Goal: Check status: Check status

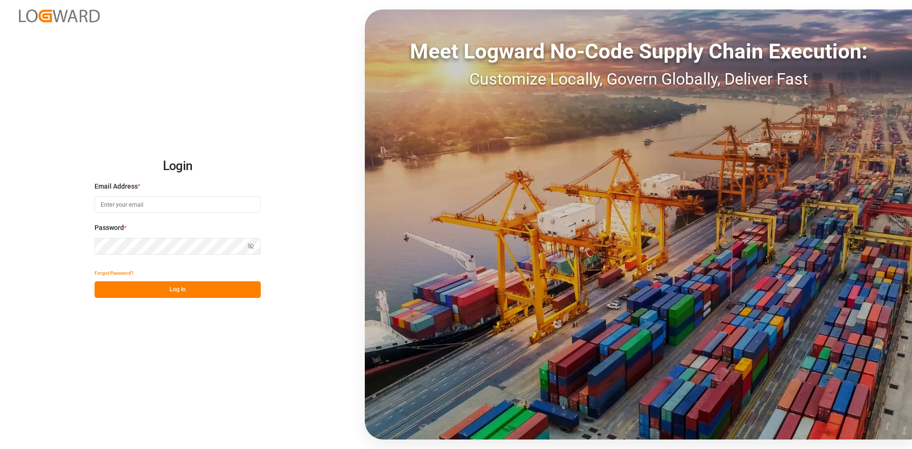
type input "[PERSON_NAME][EMAIL_ADDRESS][PERSON_NAME][DOMAIN_NAME]"
click at [216, 284] on button "Log In" at bounding box center [177, 289] width 166 height 17
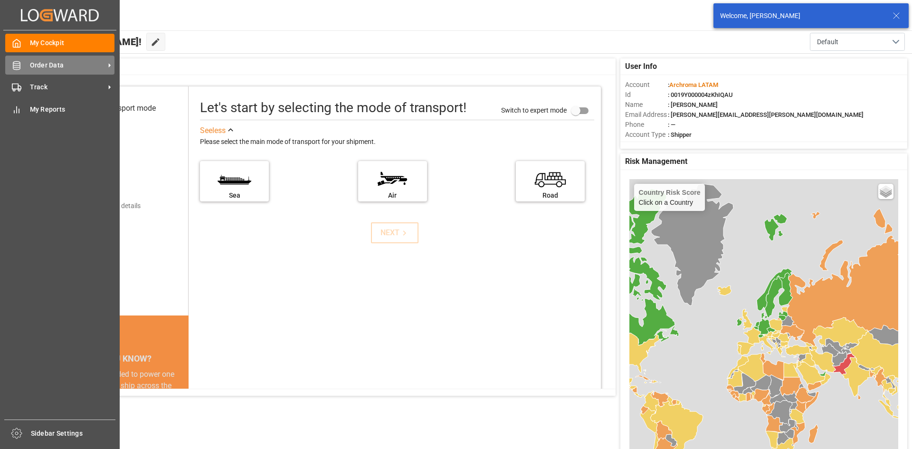
click at [69, 66] on span "Order Data" at bounding box center [67, 65] width 75 height 10
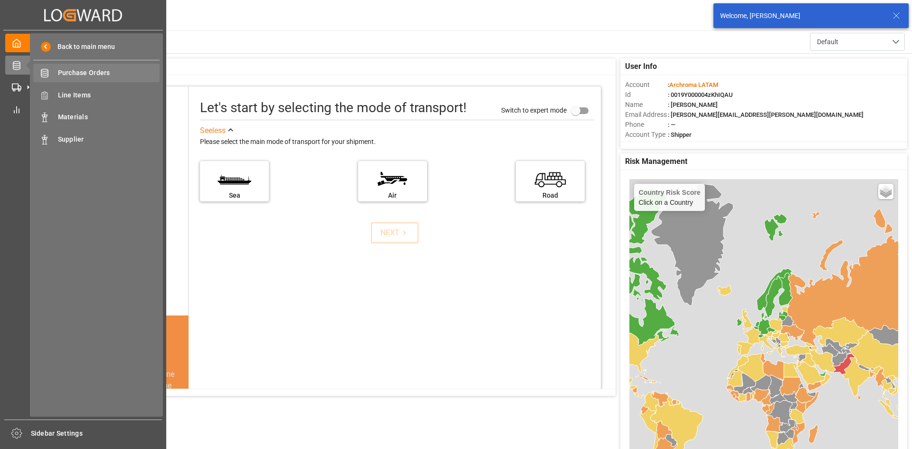
click at [116, 67] on div "Purchase Orders Purchase Orders" at bounding box center [96, 73] width 126 height 19
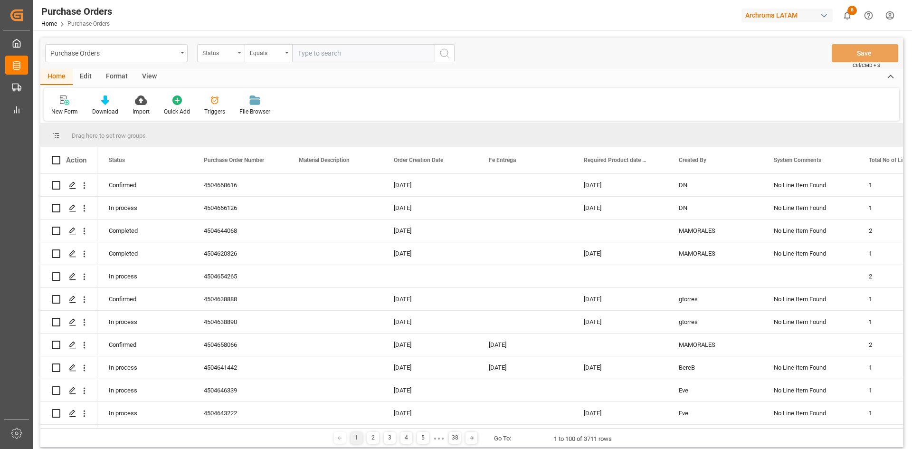
click at [239, 55] on div "Status" at bounding box center [220, 53] width 47 height 18
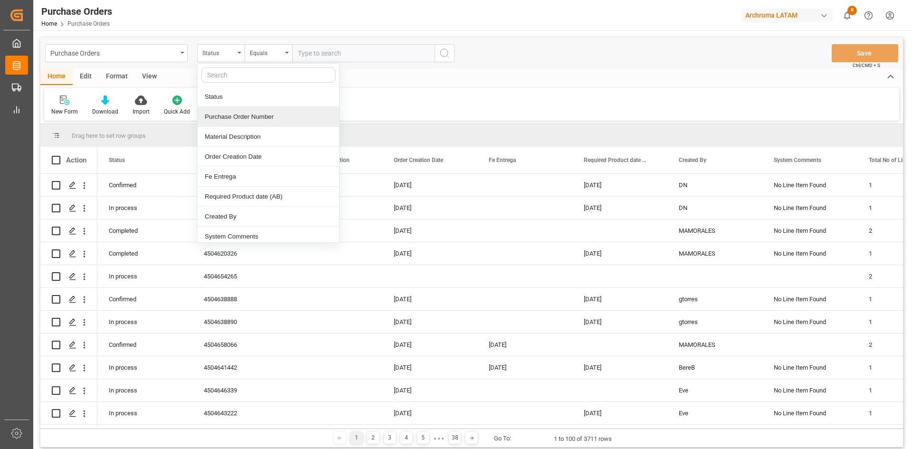
click at [267, 115] on div "Purchase Order Number" at bounding box center [268, 117] width 141 height 20
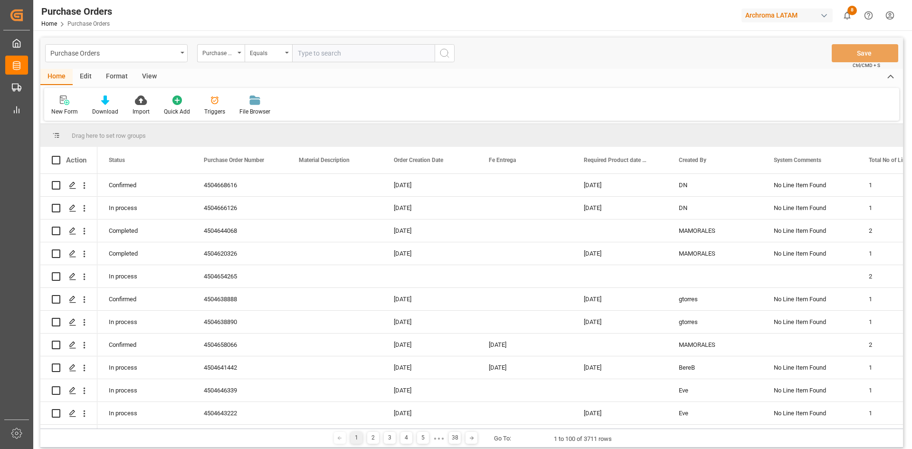
click at [339, 54] on input "text" at bounding box center [363, 53] width 142 height 18
paste input "4504656530"
type input "4504656530"
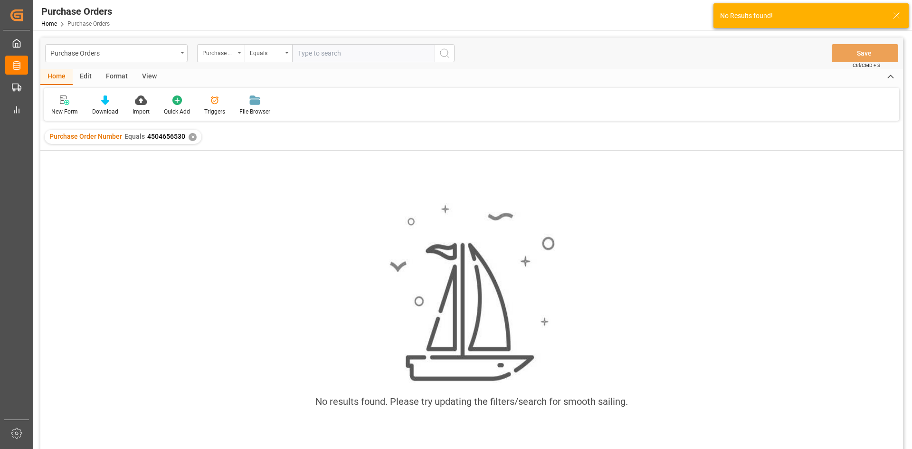
click at [191, 134] on div "✕" at bounding box center [192, 137] width 8 height 8
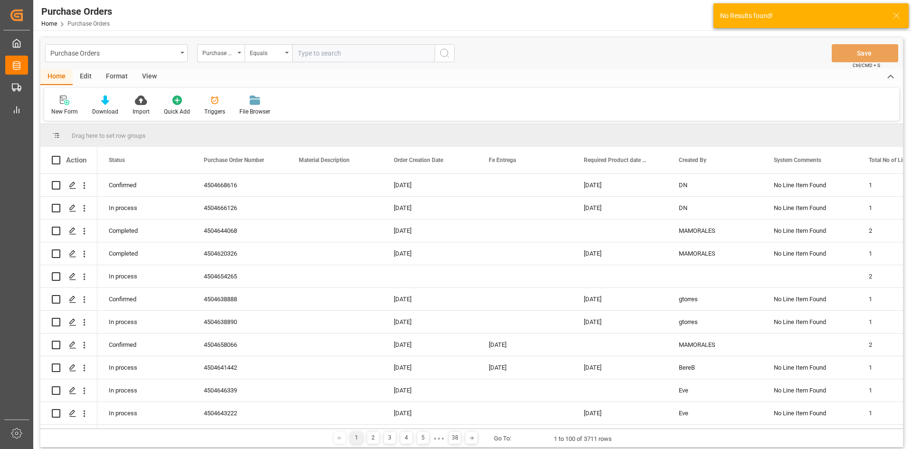
click at [325, 54] on input "text" at bounding box center [363, 53] width 142 height 18
paste input "4504656530"
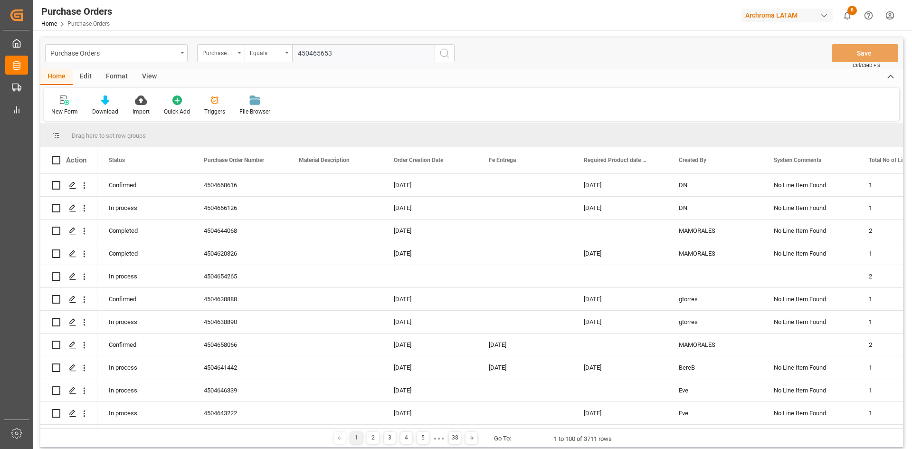
type input "4504656530"
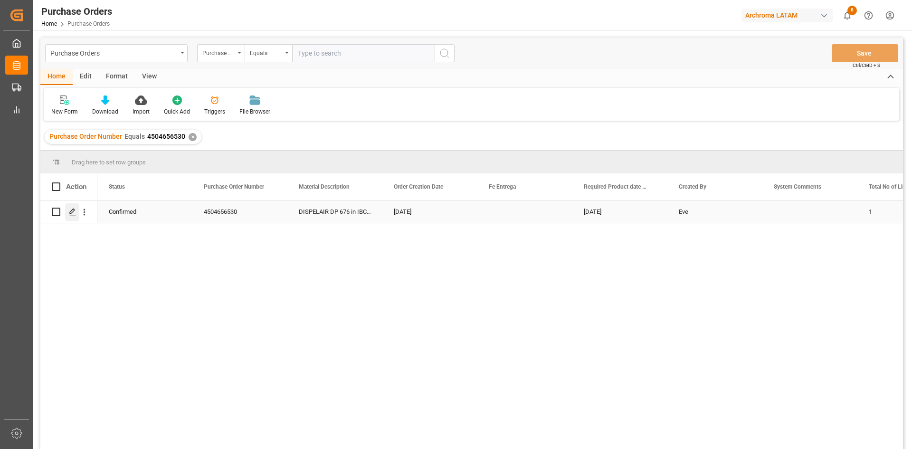
click at [72, 211] on icon "Press SPACE to select this row." at bounding box center [73, 212] width 8 height 8
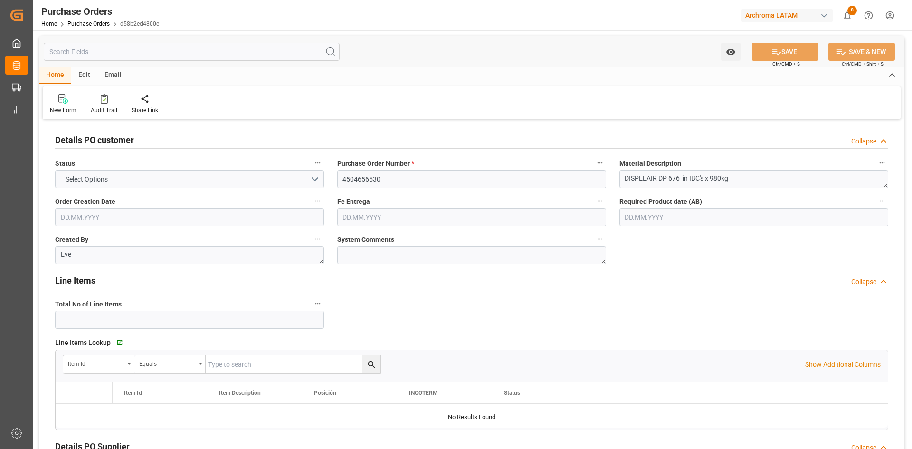
type input "1"
type input "[DATE]"
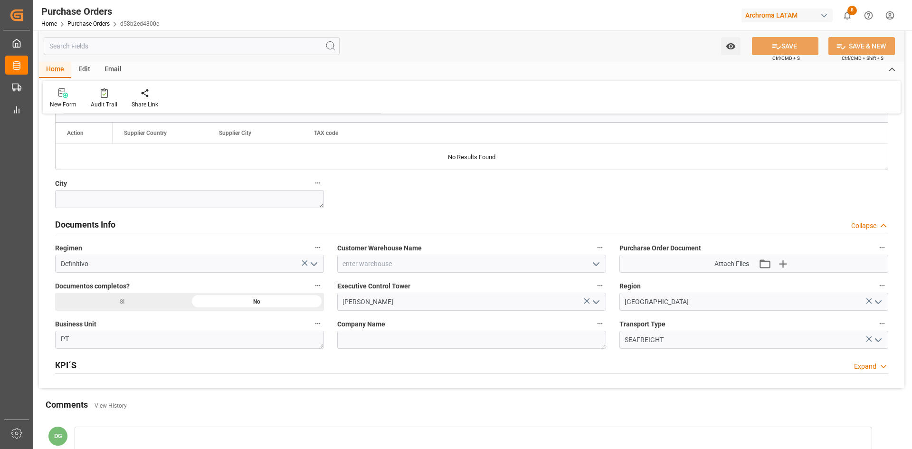
scroll to position [570, 0]
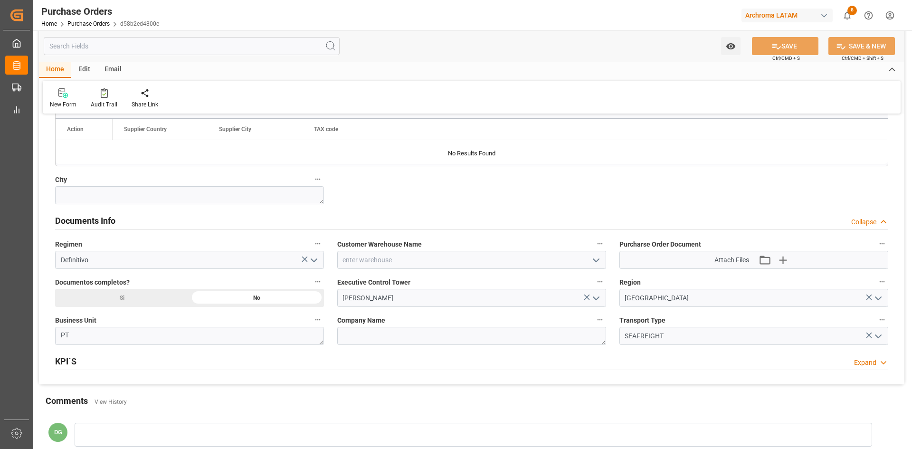
click at [598, 260] on polyline "open menu" at bounding box center [596, 260] width 6 height 3
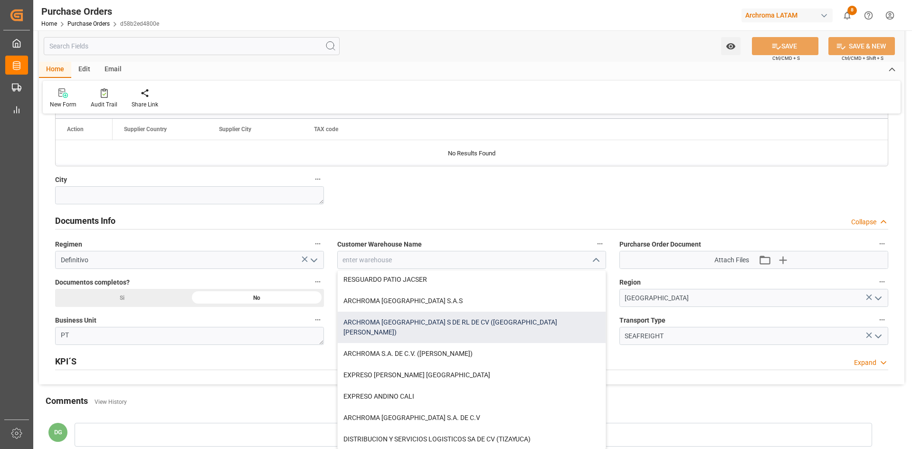
scroll to position [95, 0]
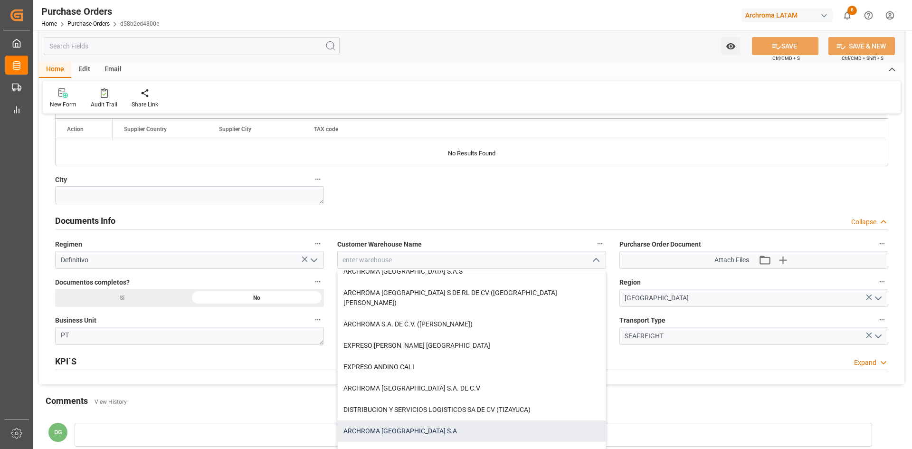
click at [416, 423] on div "ARCHROMA [GEOGRAPHIC_DATA] S.A" at bounding box center [472, 430] width 268 height 21
type input "ARCHROMA [GEOGRAPHIC_DATA] S.A"
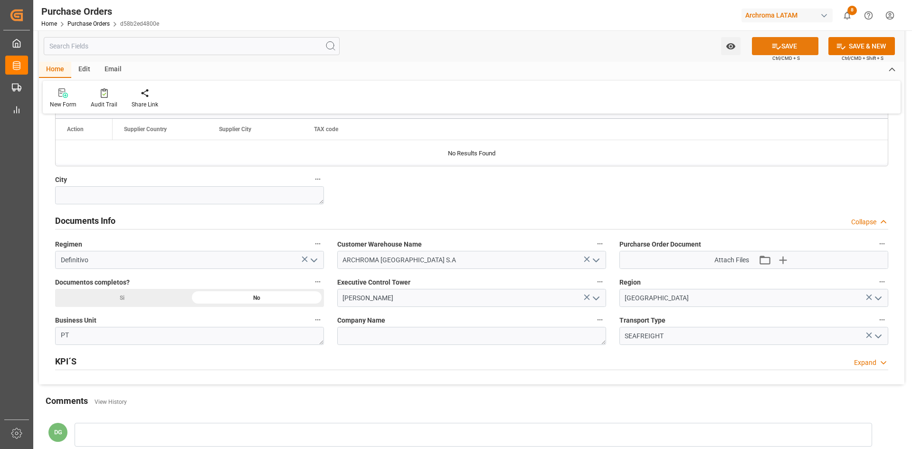
click at [765, 40] on button "SAVE" at bounding box center [785, 46] width 66 height 18
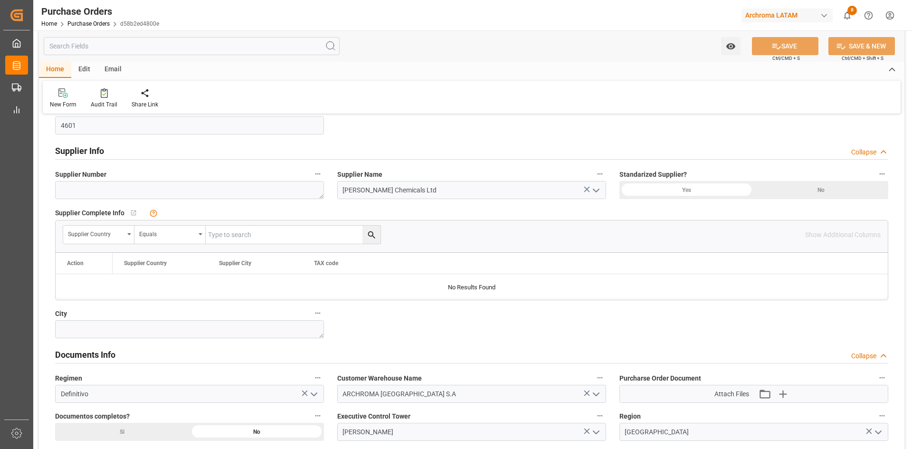
scroll to position [427, 0]
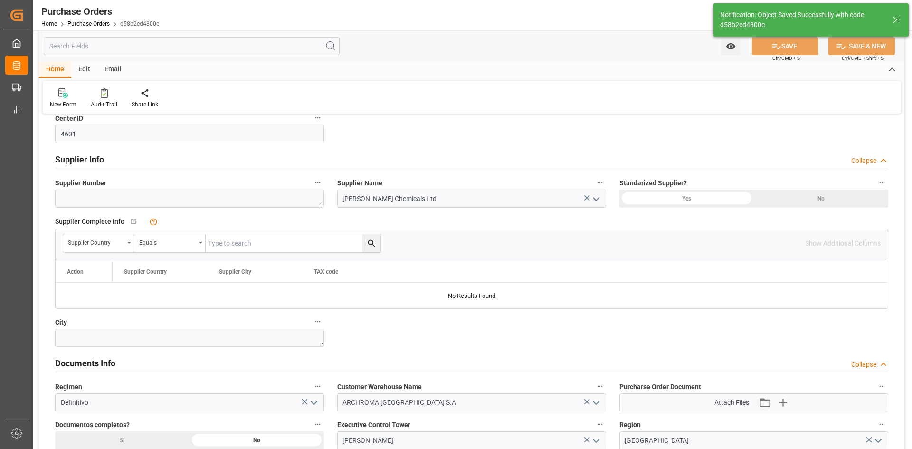
click at [599, 198] on polyline "open menu" at bounding box center [596, 199] width 6 height 3
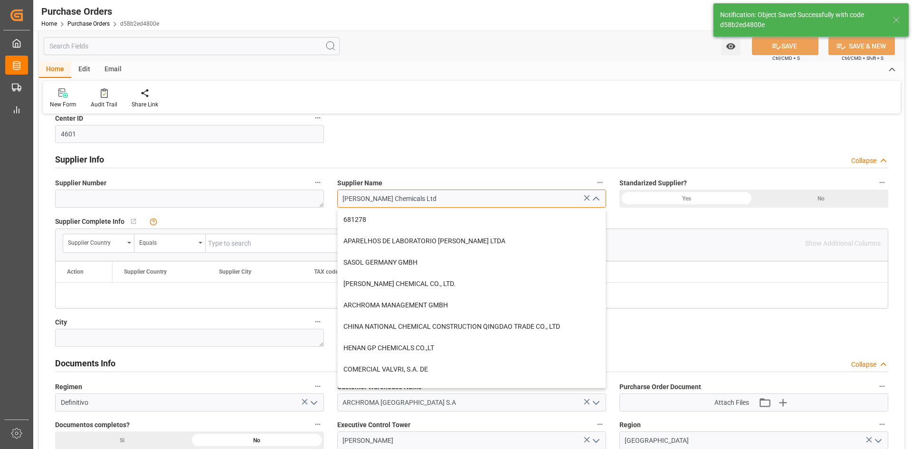
click at [426, 199] on input "[PERSON_NAME] Chemicals Ltd" at bounding box center [471, 198] width 269 height 18
drag, startPoint x: 414, startPoint y: 199, endPoint x: 322, endPoint y: 199, distance: 91.6
click at [322, 199] on div "Details PO customer Collapse Status CONFIRMED Purchase Order Number * 450465653…" at bounding box center [471, 111] width 865 height 832
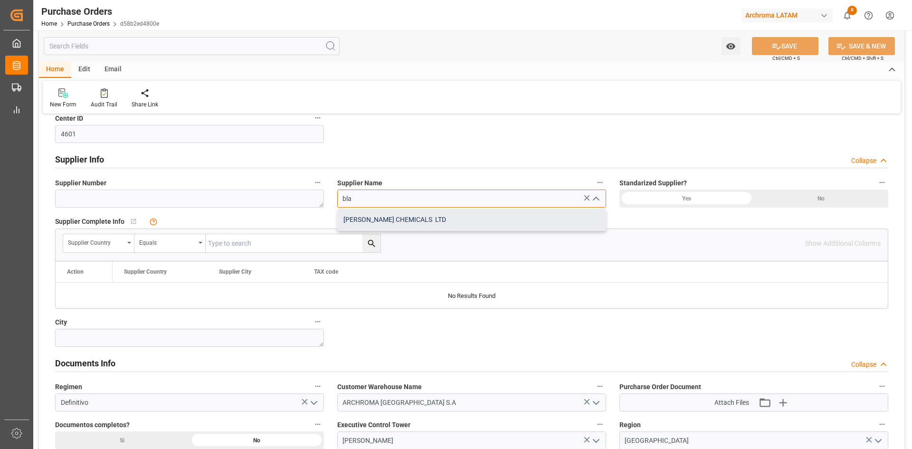
click at [450, 216] on div "[PERSON_NAME] CHEMICALS LTD" at bounding box center [472, 219] width 268 height 21
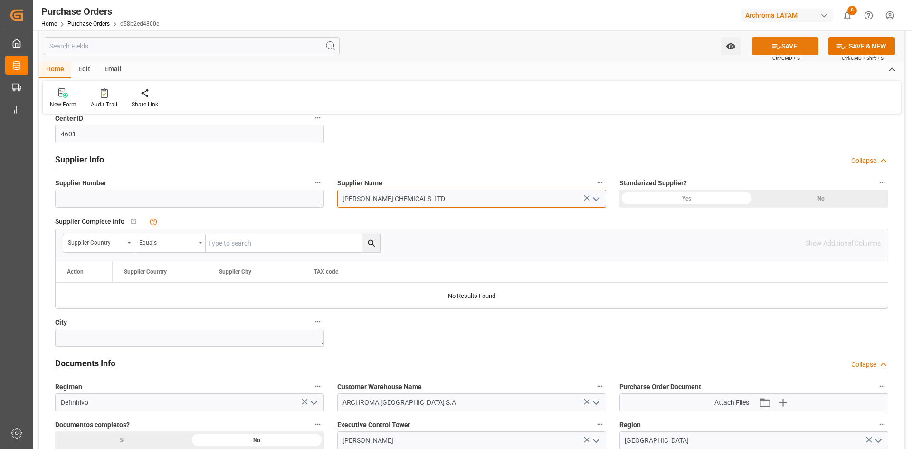
type input "[PERSON_NAME] CHEMICALS LTD"
click at [793, 44] on button "SAVE" at bounding box center [785, 46] width 66 height 18
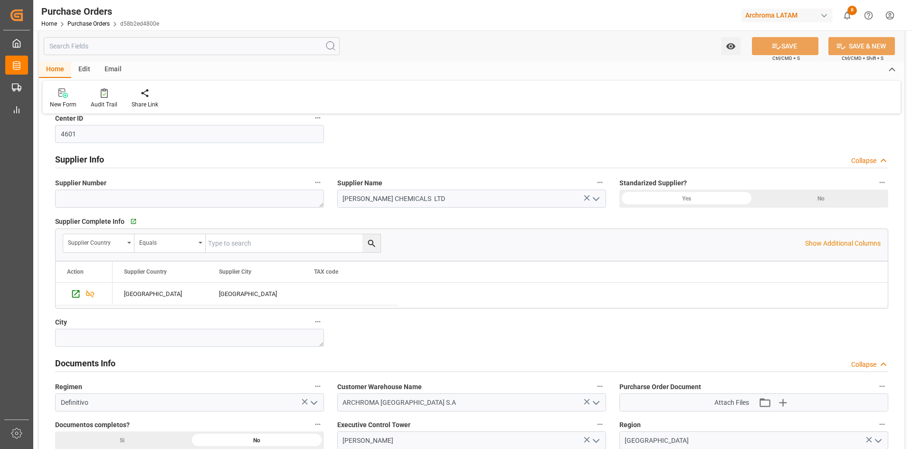
click at [823, 15] on div "button" at bounding box center [823, 15] width 9 height 9
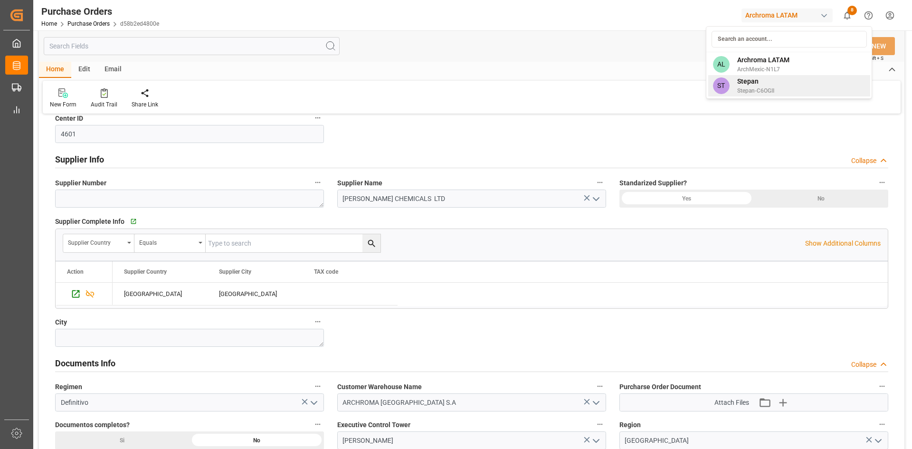
click at [777, 79] on div "ST [PERSON_NAME]-C6OGII" at bounding box center [789, 85] width 162 height 21
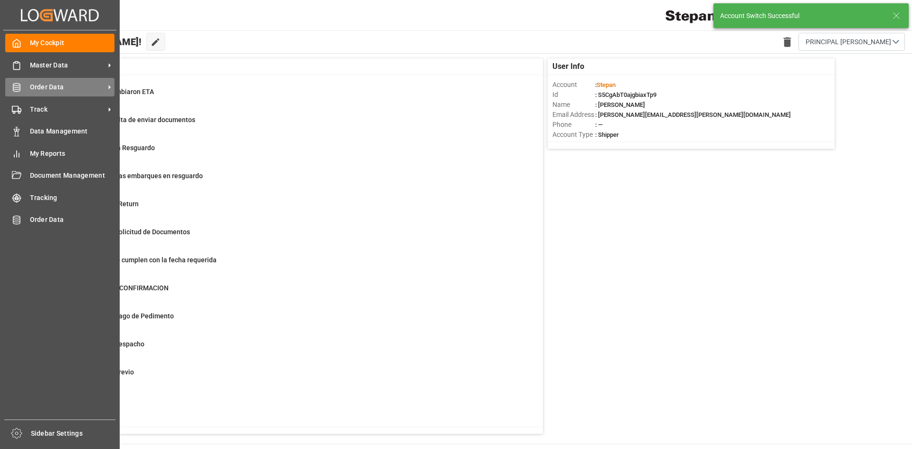
click at [19, 88] on icon at bounding box center [16, 87] width 9 height 9
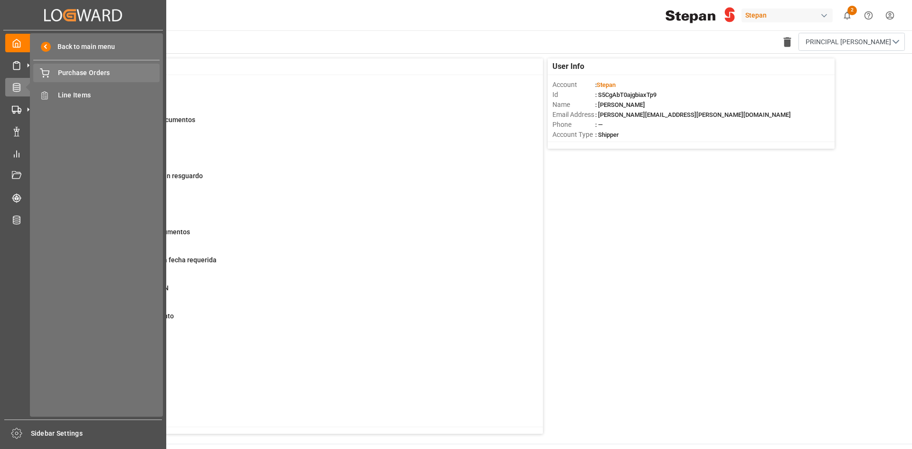
click at [100, 70] on span "Purchase Orders" at bounding box center [109, 73] width 102 height 10
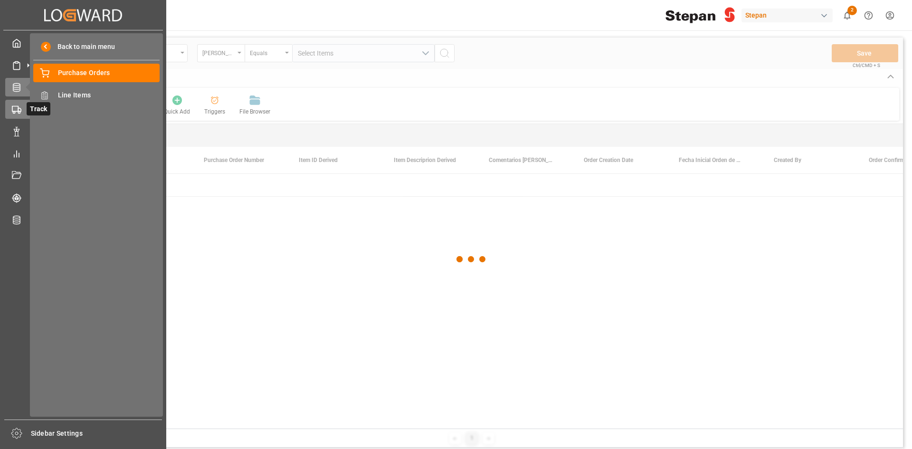
click at [19, 108] on polygon at bounding box center [19, 109] width 3 height 3
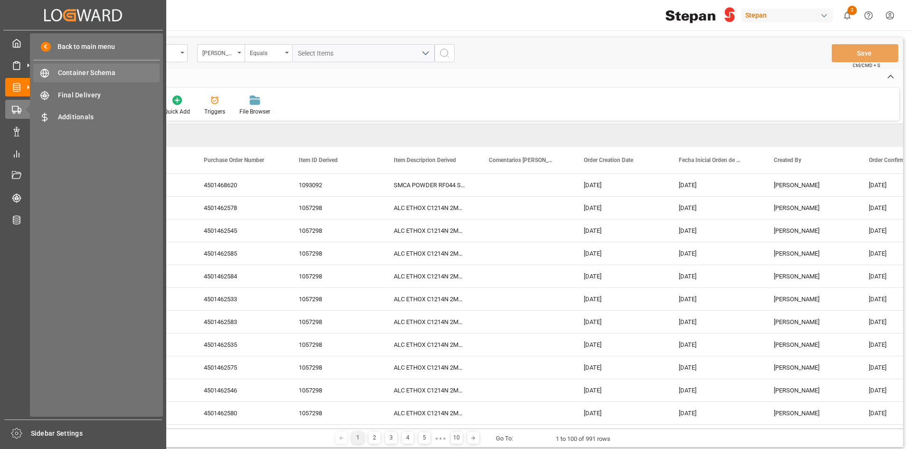
click at [96, 75] on span "Container Schema" at bounding box center [109, 73] width 102 height 10
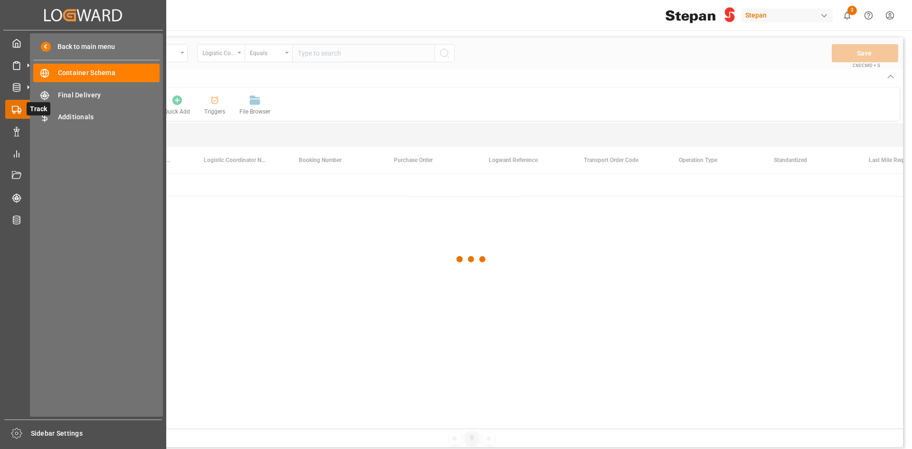
click at [19, 111] on icon at bounding box center [28, 109] width 20 height 20
click at [99, 101] on div "Final Delivery Final Delivery" at bounding box center [96, 94] width 126 height 19
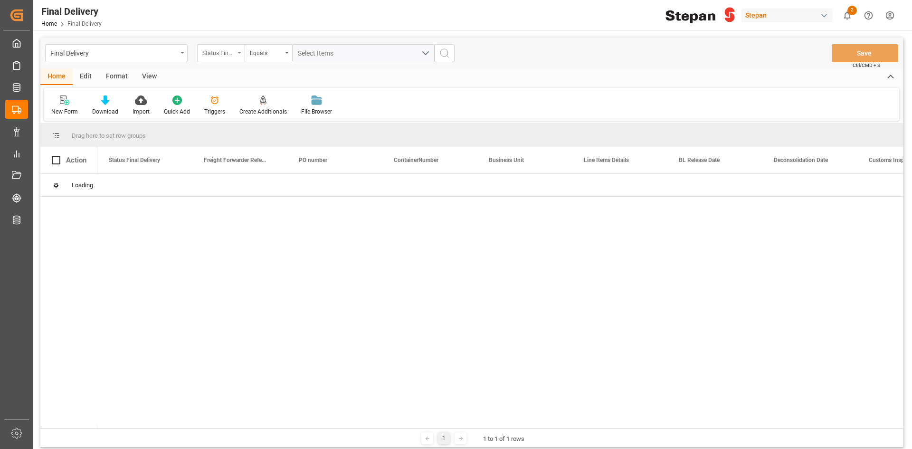
click at [230, 56] on div "Status Final Delivery" at bounding box center [218, 52] width 32 height 11
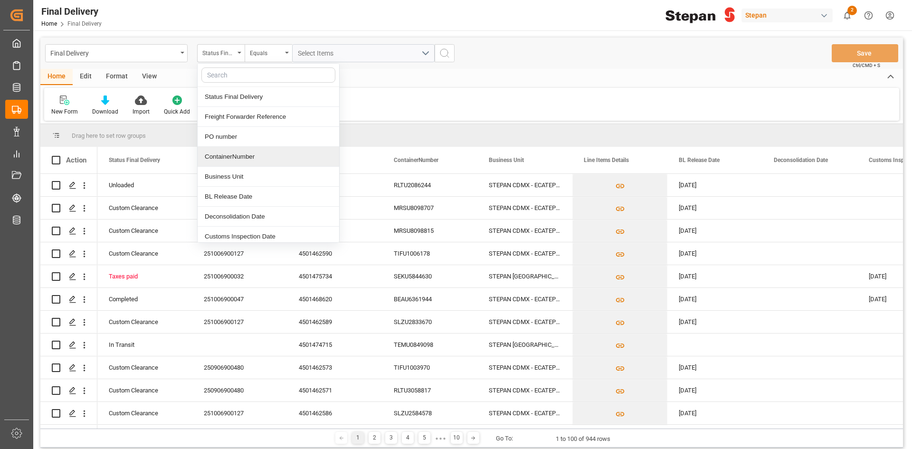
click at [245, 151] on div "ContainerNumber" at bounding box center [268, 157] width 141 height 20
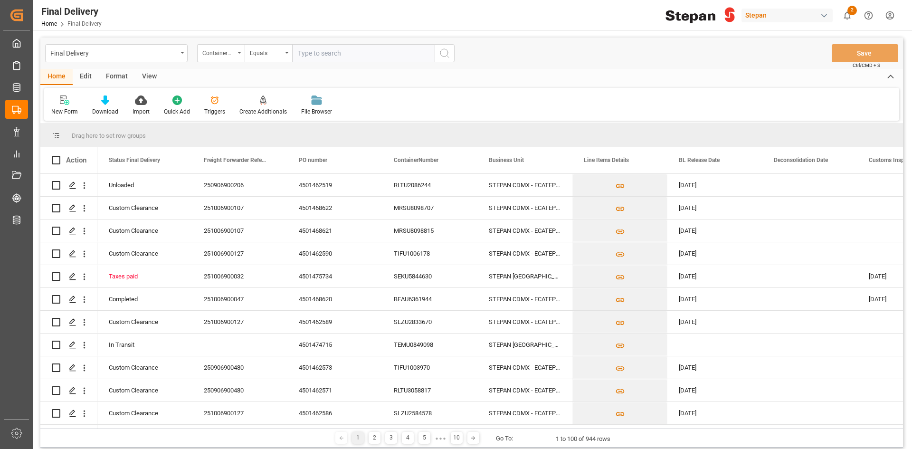
click at [322, 50] on input "text" at bounding box center [363, 53] width 142 height 18
type input "MSKU6717490"
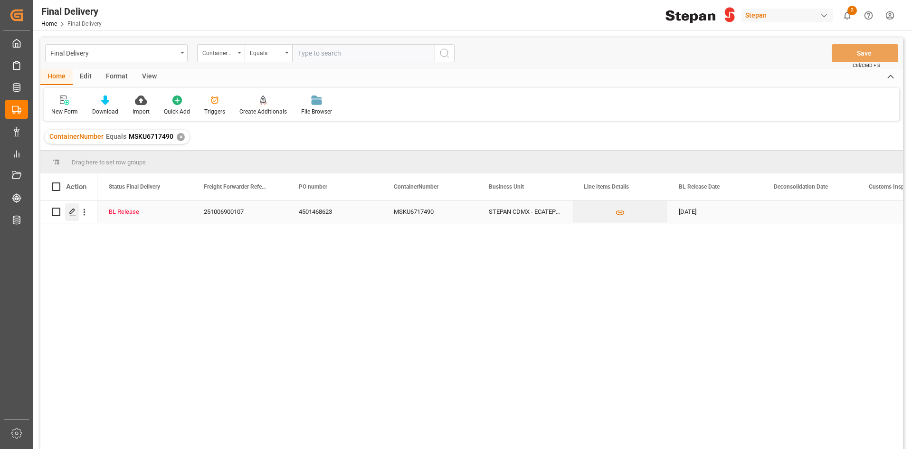
click at [72, 210] on polygon "Press SPACE to select this row." at bounding box center [72, 211] width 5 height 5
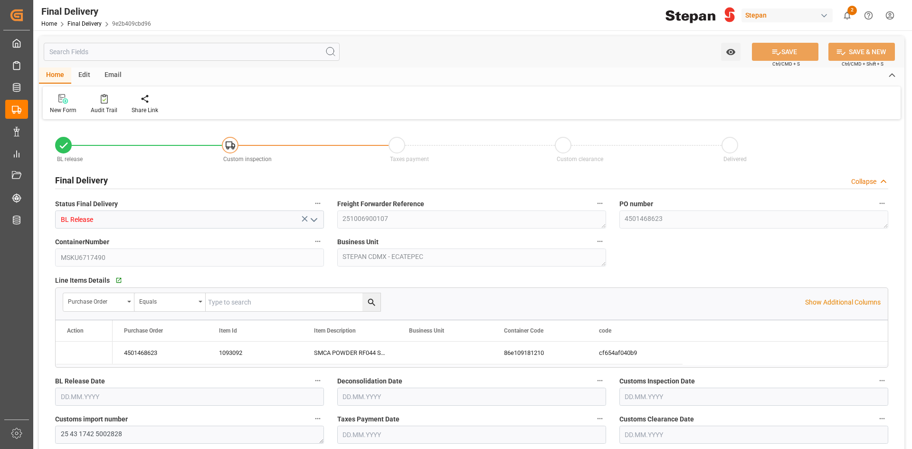
type input "[DATE]"
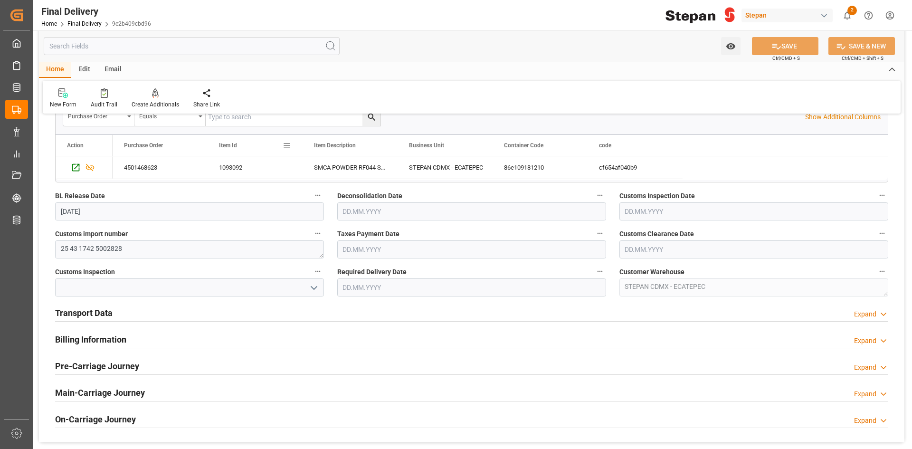
scroll to position [190, 0]
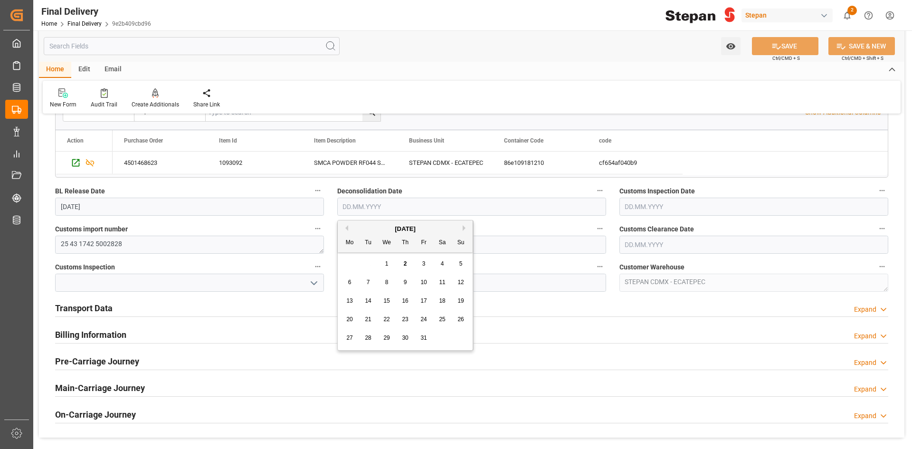
click at [381, 208] on input "text" at bounding box center [471, 207] width 269 height 18
click at [212, 266] on label "Customs Inspection" at bounding box center [189, 266] width 269 height 13
click at [311, 266] on button "Customs Inspection" at bounding box center [317, 266] width 12 height 12
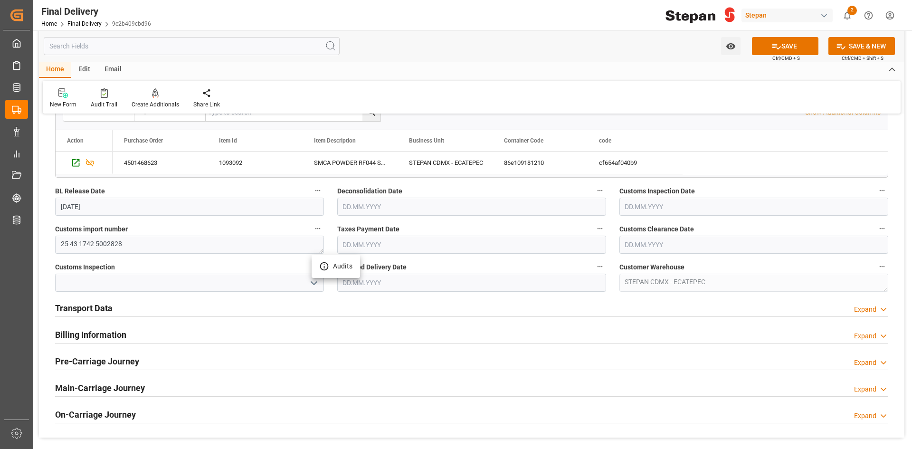
click at [386, 243] on div at bounding box center [456, 224] width 912 height 449
click at [382, 244] on input "text" at bounding box center [471, 244] width 269 height 18
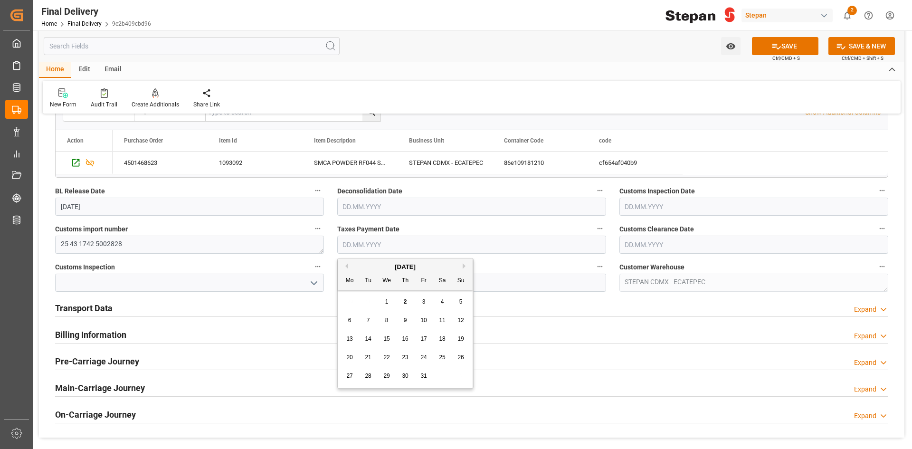
click at [356, 305] on div "29 30 1 2 3 4 5" at bounding box center [405, 301] width 130 height 19
click at [491, 244] on input "text" at bounding box center [471, 244] width 269 height 18
click at [405, 303] on span "2" at bounding box center [405, 301] width 3 height 7
type input "[DATE]"
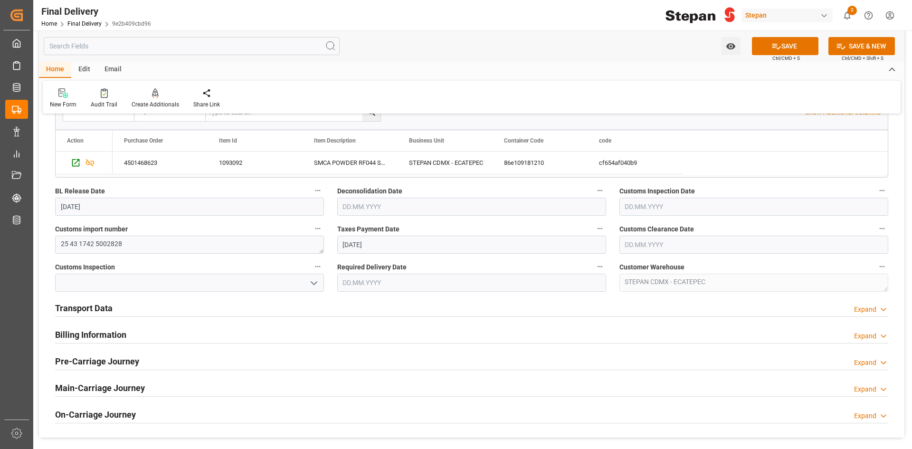
click at [309, 284] on icon "open menu" at bounding box center [313, 282] width 11 height 11
click at [311, 283] on icon "close menu" at bounding box center [313, 282] width 11 height 11
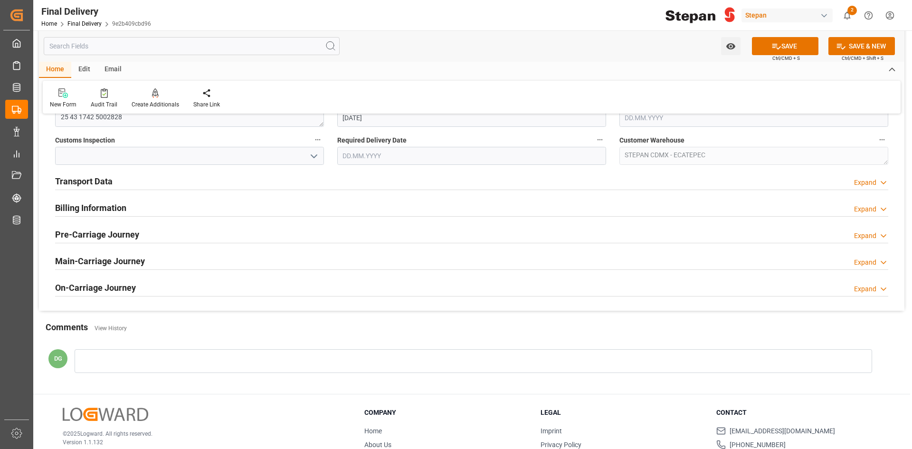
scroll to position [226, 0]
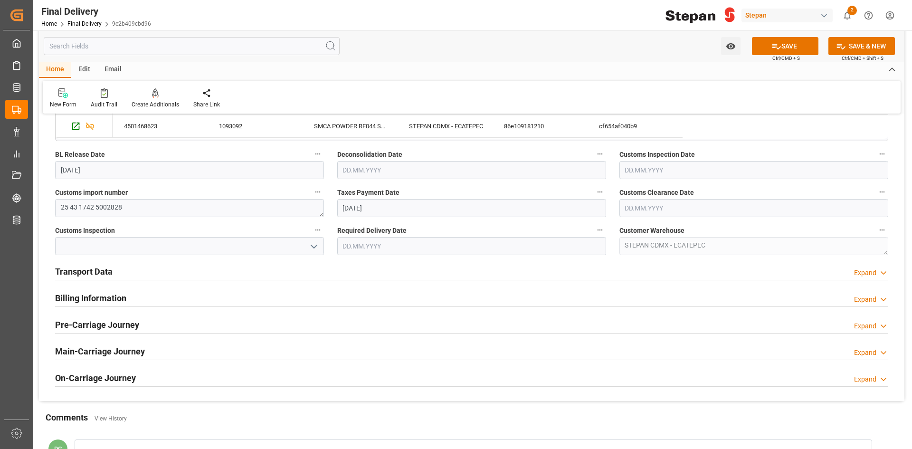
click at [107, 267] on h2 "Transport Data" at bounding box center [83, 271] width 57 height 13
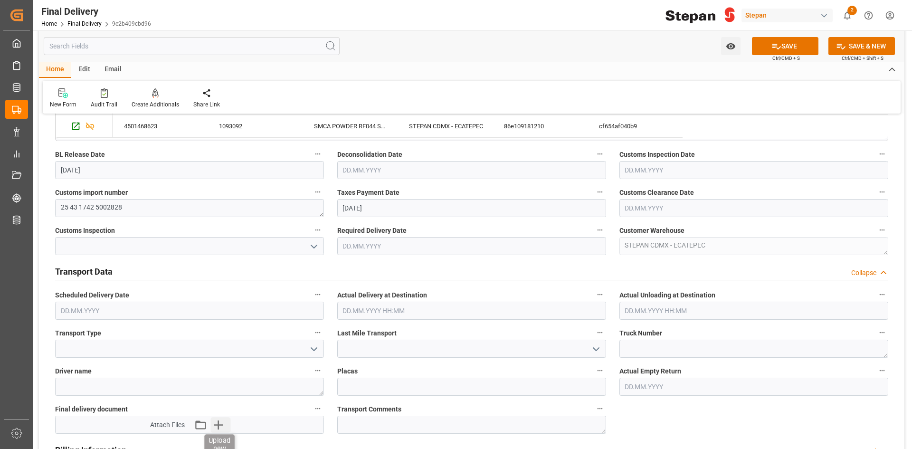
click at [225, 426] on icon "button" at bounding box center [217, 424] width 15 height 15
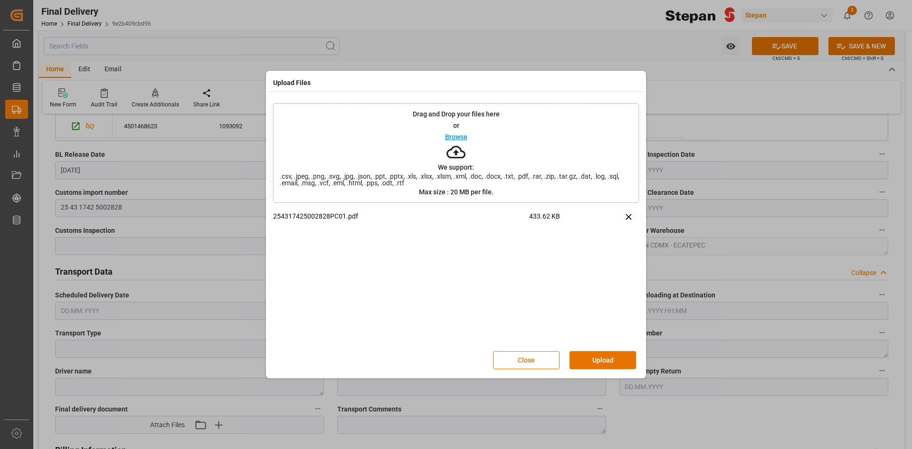
click at [603, 364] on button "Upload" at bounding box center [602, 360] width 66 height 18
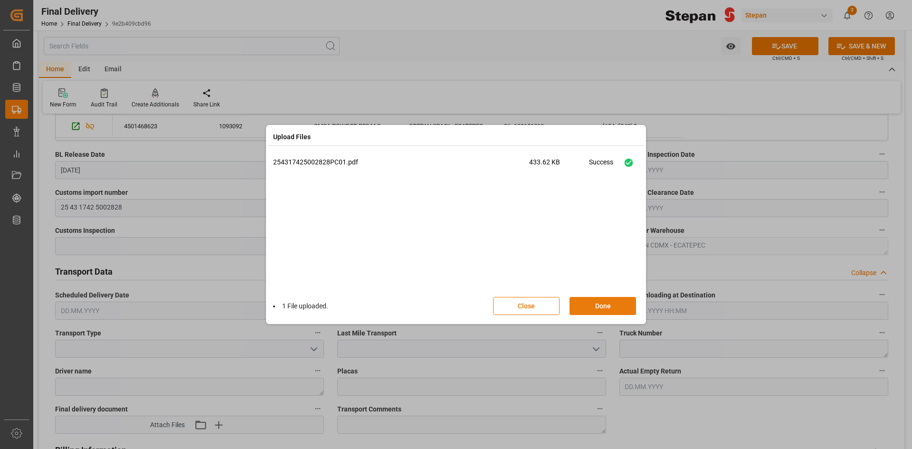
click at [598, 303] on button "Done" at bounding box center [602, 306] width 66 height 18
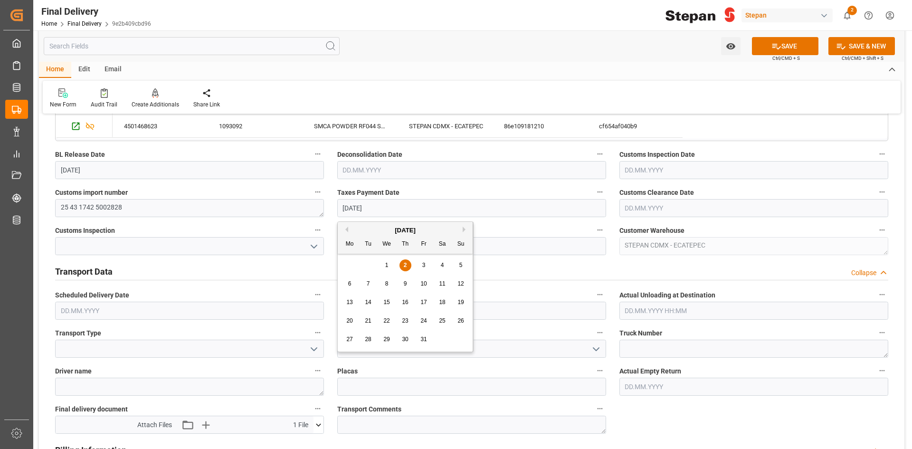
drag, startPoint x: 394, startPoint y: 207, endPoint x: 312, endPoint y: 209, distance: 81.7
click at [312, 209] on div "BL release Custom inspection Taxes payment Custom clearance Delivered Final Del…" at bounding box center [471, 224] width 865 height 657
click at [794, 47] on button "SAVE" at bounding box center [785, 46] width 66 height 18
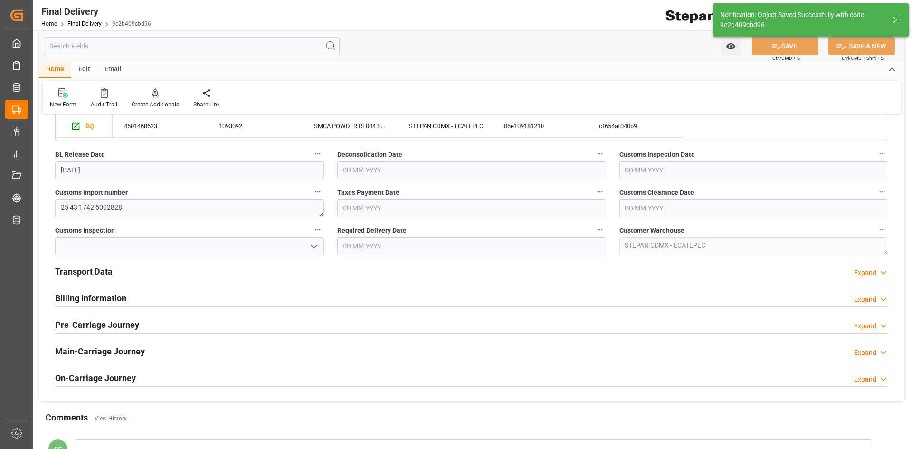
click at [364, 206] on input "text" at bounding box center [471, 208] width 269 height 18
click at [358, 270] on div "29 30 1 2 3 4 5" at bounding box center [405, 265] width 130 height 19
click at [404, 266] on span "2" at bounding box center [405, 265] width 3 height 7
type input "[DATE]"
click at [794, 49] on button "SAVE" at bounding box center [785, 46] width 66 height 18
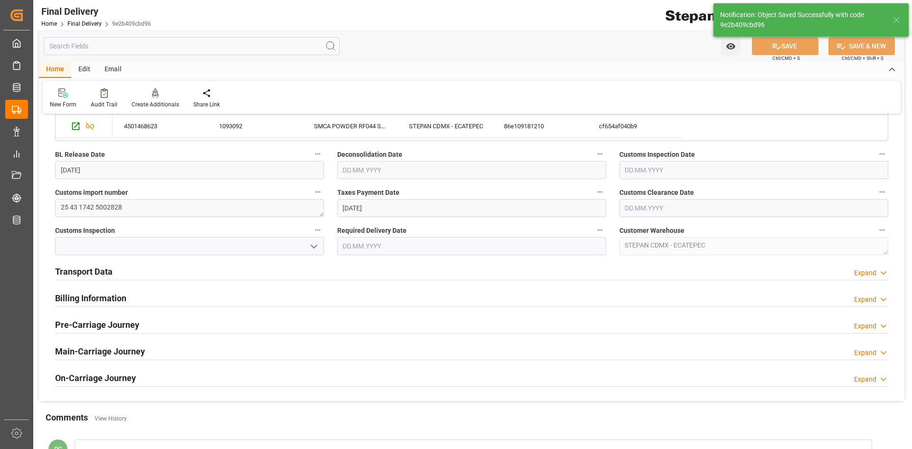
type input "Taxes paid"
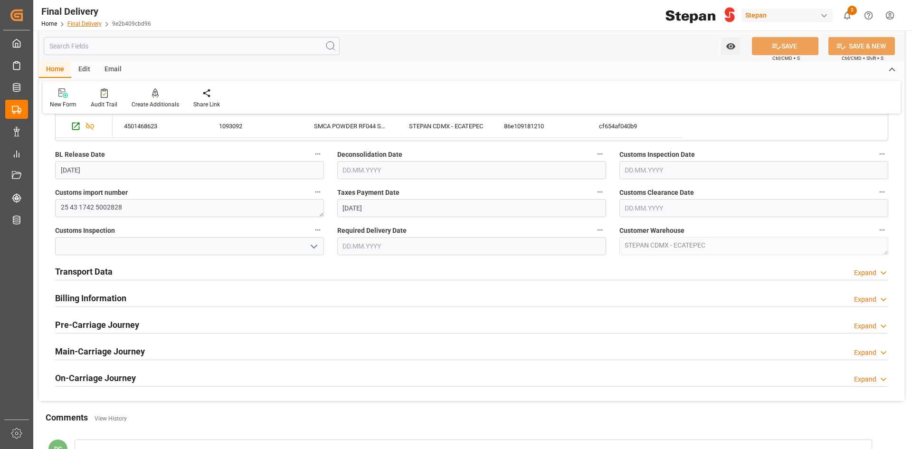
click at [80, 23] on link "Final Delivery" at bounding box center [84, 23] width 34 height 7
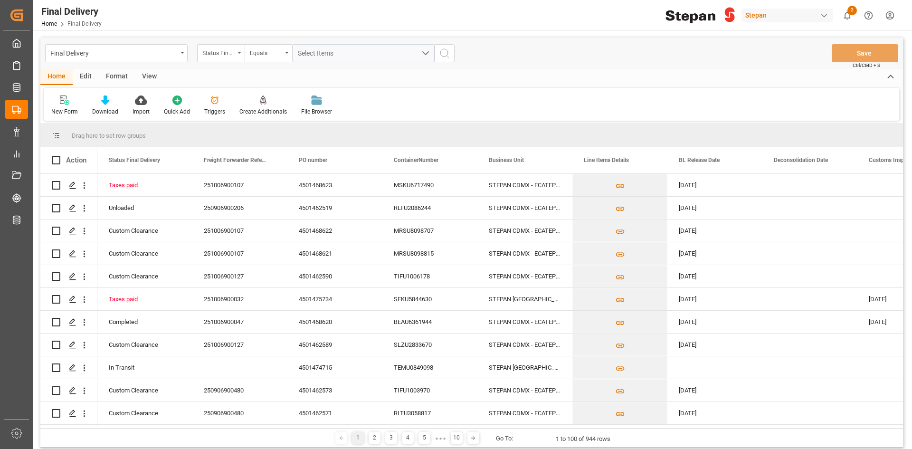
click at [226, 55] on div "Status Final Delivery" at bounding box center [218, 52] width 32 height 11
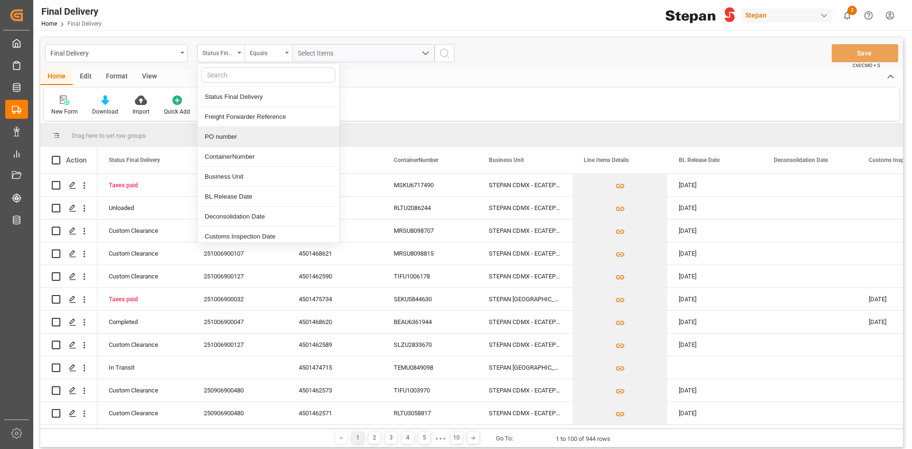
click at [254, 134] on div "PO number" at bounding box center [268, 137] width 141 height 20
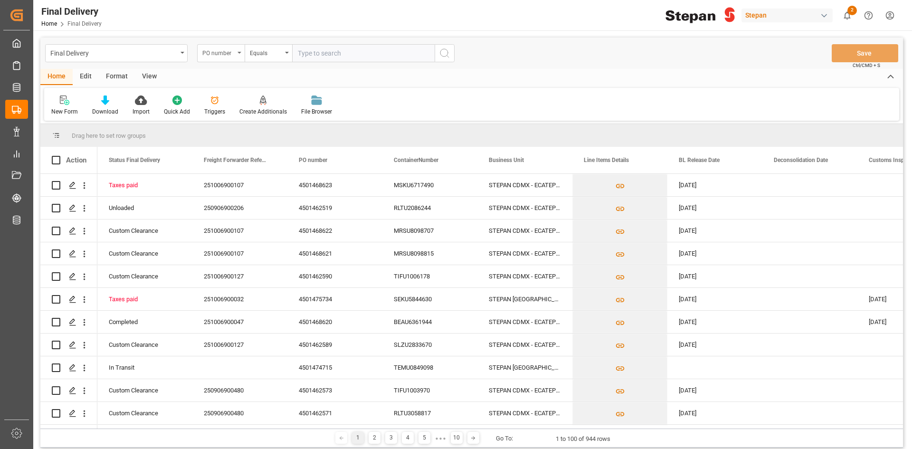
click at [238, 51] on div "PO number" at bounding box center [220, 53] width 47 height 18
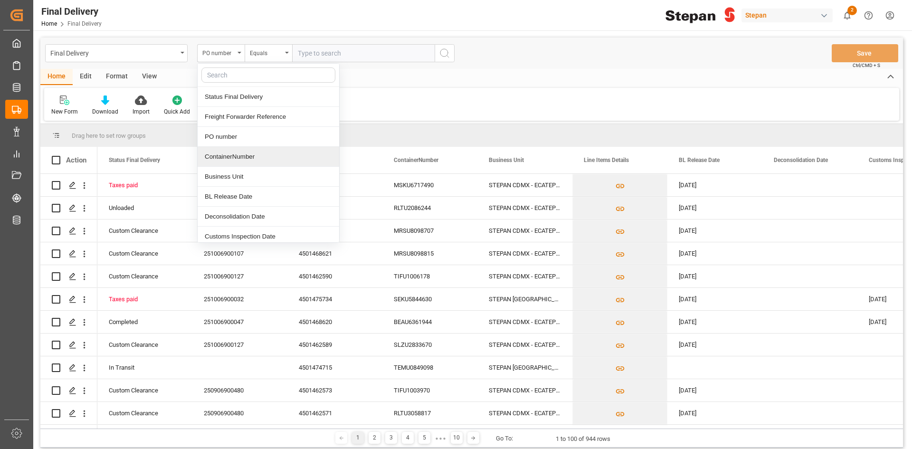
click at [245, 157] on div "ContainerNumber" at bounding box center [268, 157] width 141 height 20
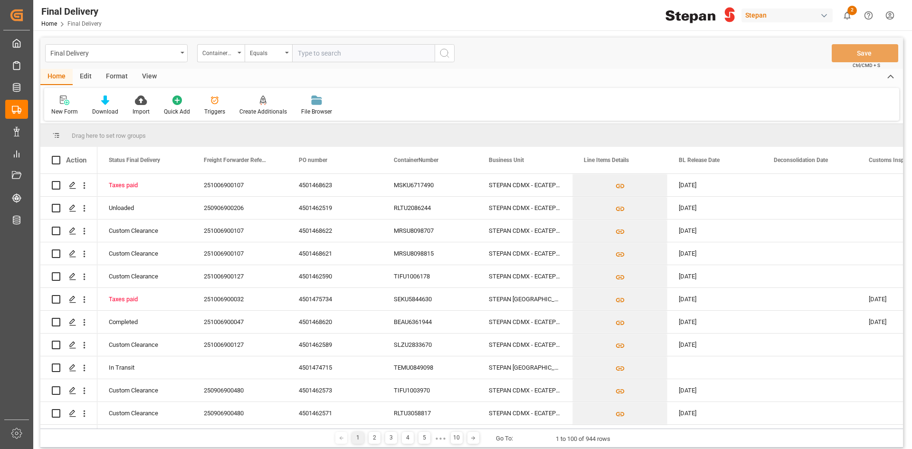
click at [342, 57] on input "text" at bounding box center [363, 53] width 142 height 18
paste input "MRSU8098815"
type input "MRSU8098815"
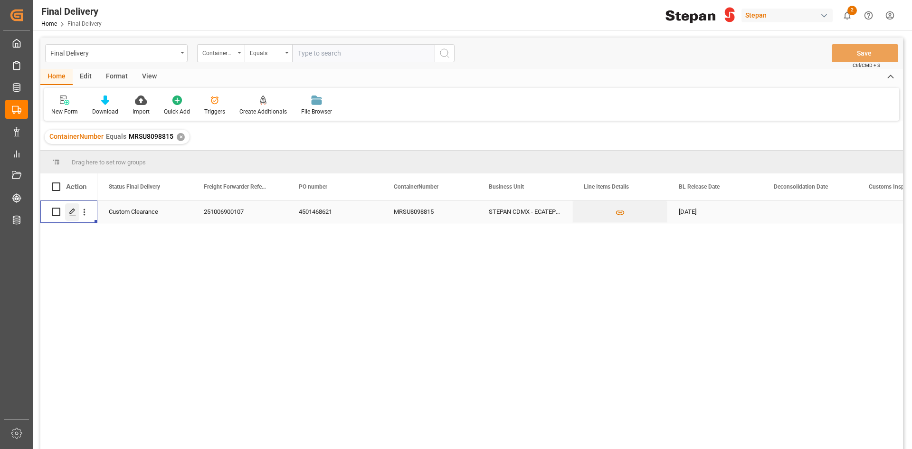
click at [69, 211] on icon "Press SPACE to select this row." at bounding box center [73, 212] width 8 height 8
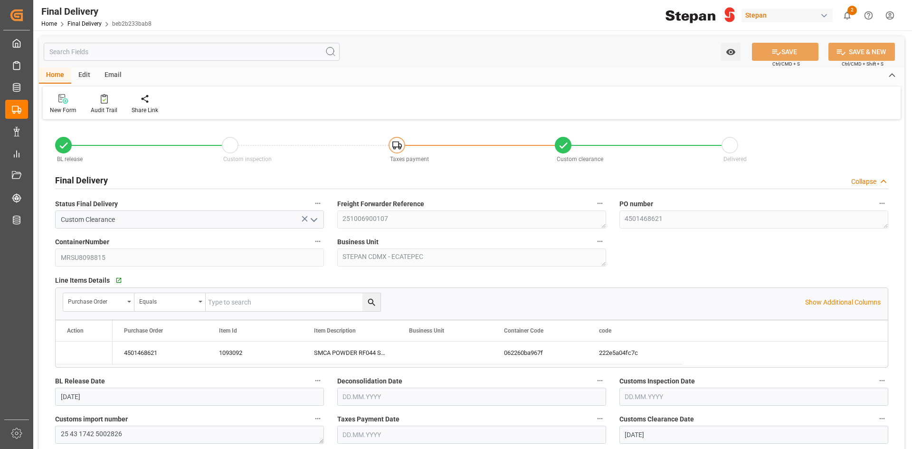
type input "[DATE]"
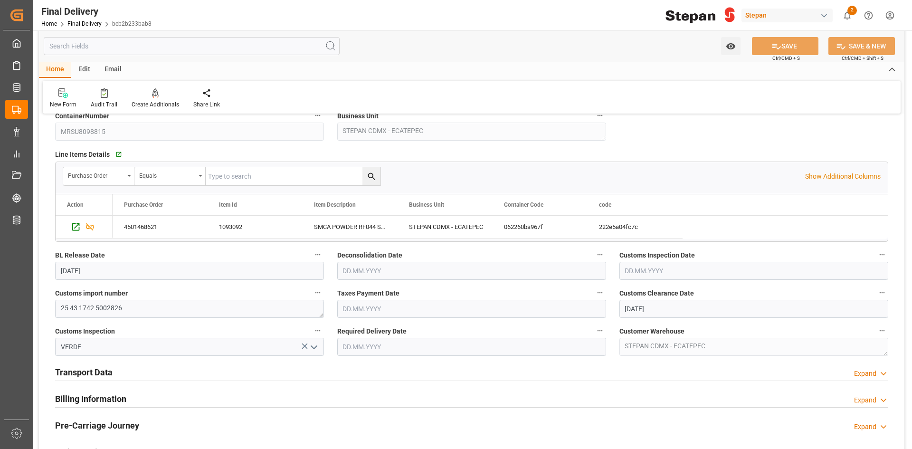
scroll to position [142, 0]
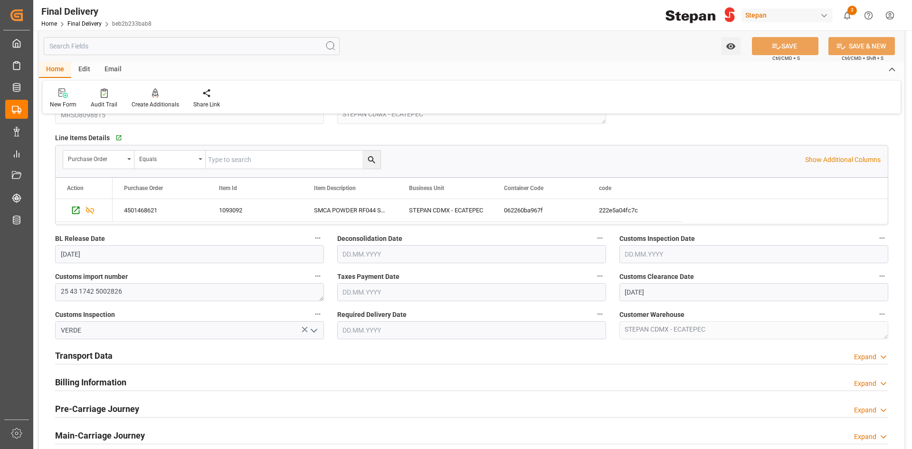
click at [361, 284] on input "text" at bounding box center [471, 292] width 269 height 18
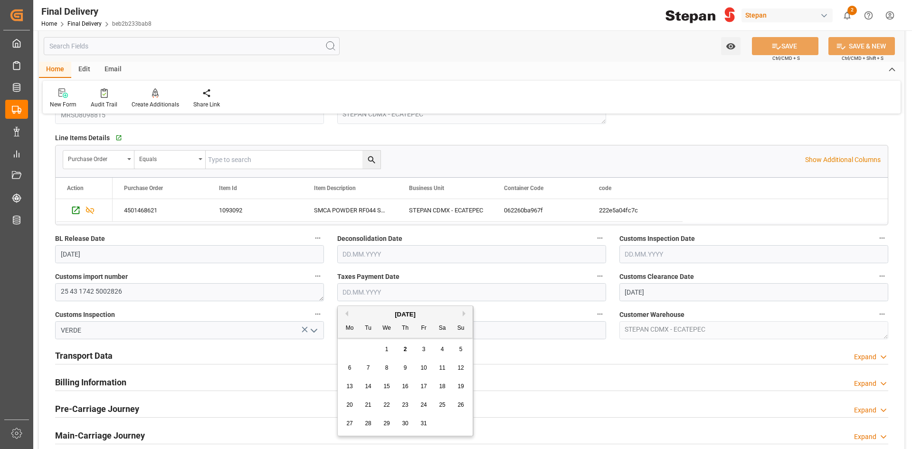
click at [359, 353] on div "29 30 1 2 3 4 5" at bounding box center [405, 349] width 130 height 19
click at [135, 349] on div "Transport Data Expand" at bounding box center [471, 355] width 833 height 18
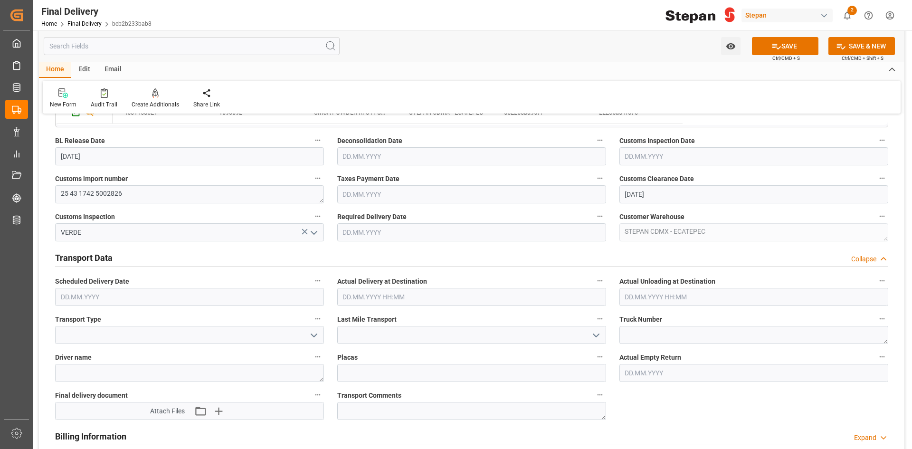
scroll to position [285, 0]
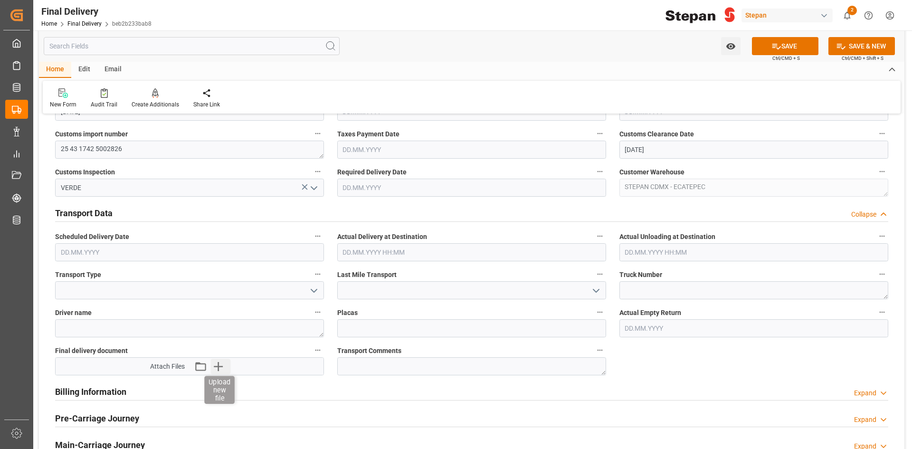
click at [216, 366] on icon "button" at bounding box center [218, 366] width 9 height 9
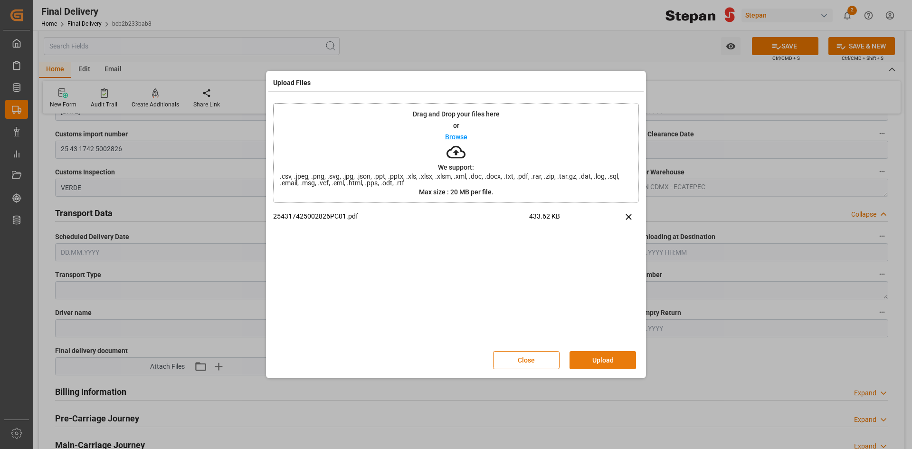
click at [599, 360] on button "Upload" at bounding box center [602, 360] width 66 height 18
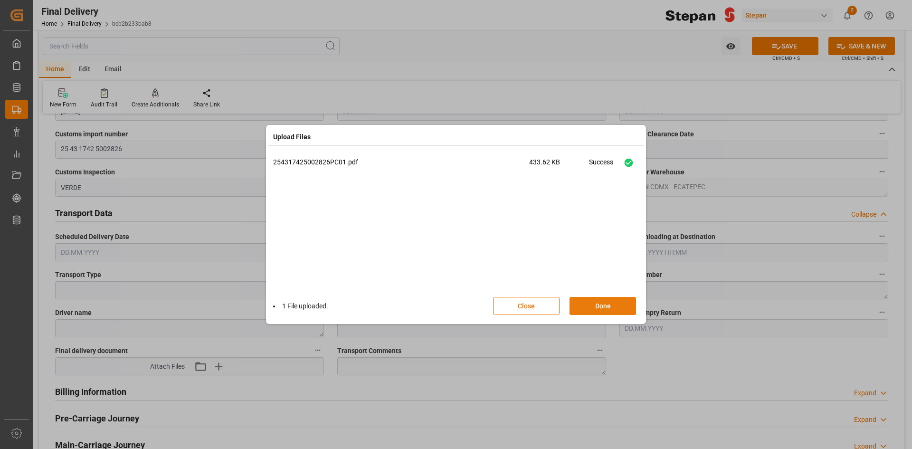
click at [624, 304] on button "Done" at bounding box center [602, 306] width 66 height 18
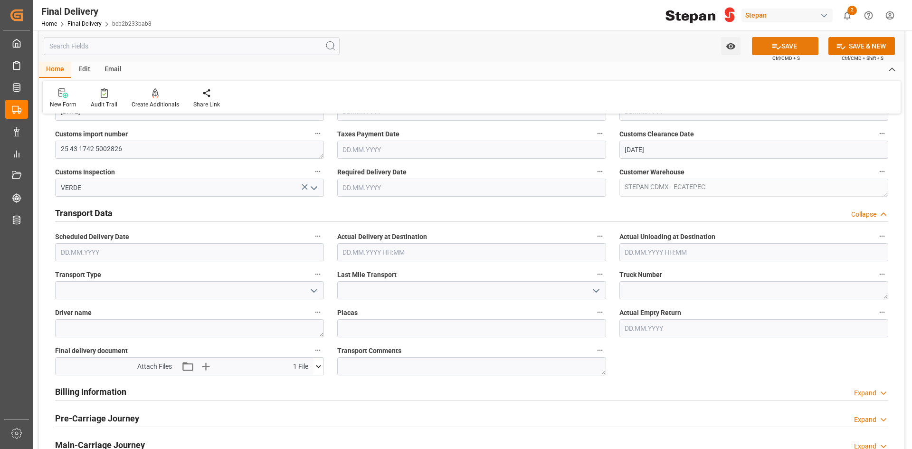
click at [785, 46] on button "SAVE" at bounding box center [785, 46] width 66 height 18
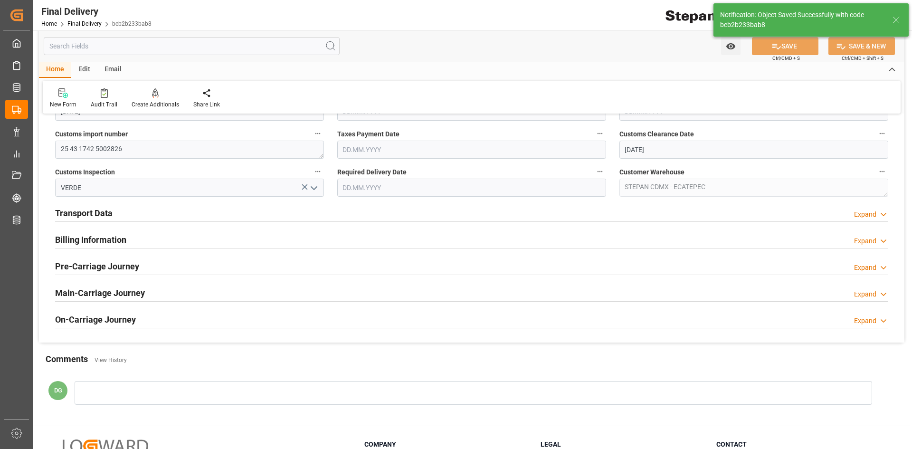
click at [459, 150] on input "text" at bounding box center [471, 150] width 269 height 18
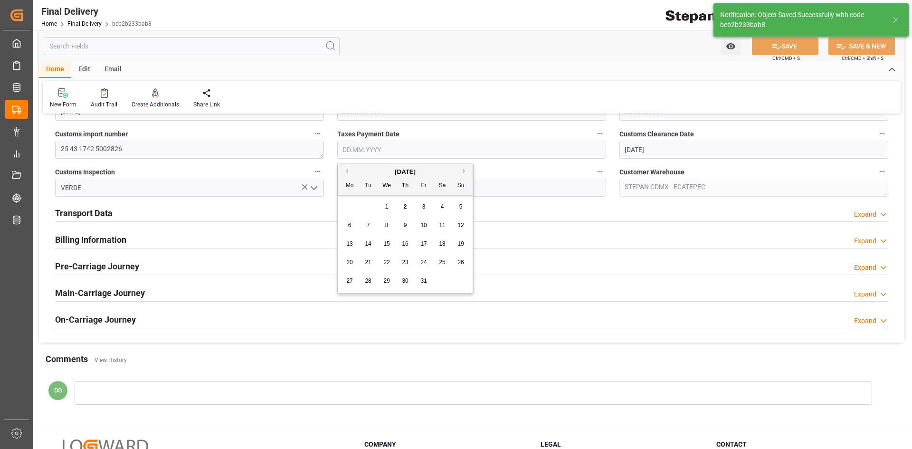
click at [358, 203] on div "29 30 1 2 3 4 5" at bounding box center [405, 207] width 130 height 19
click at [388, 204] on div "1" at bounding box center [387, 206] width 12 height 11
type input "[DATE]"
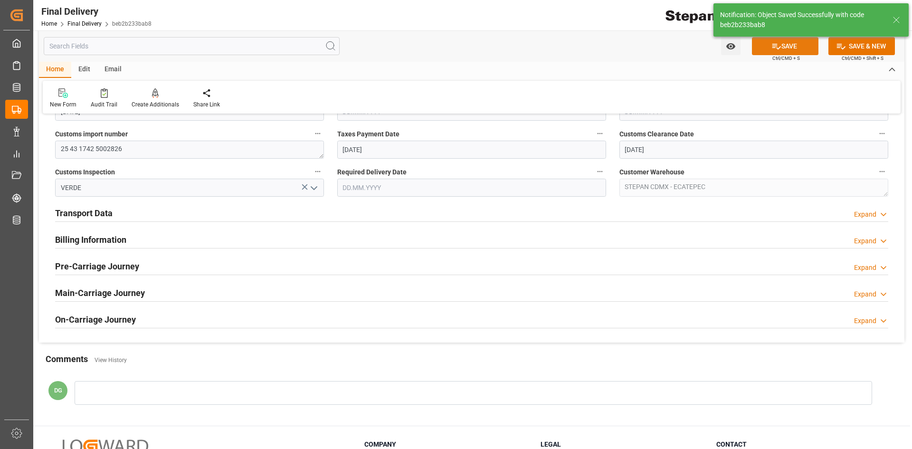
click at [772, 49] on icon at bounding box center [776, 46] width 10 height 10
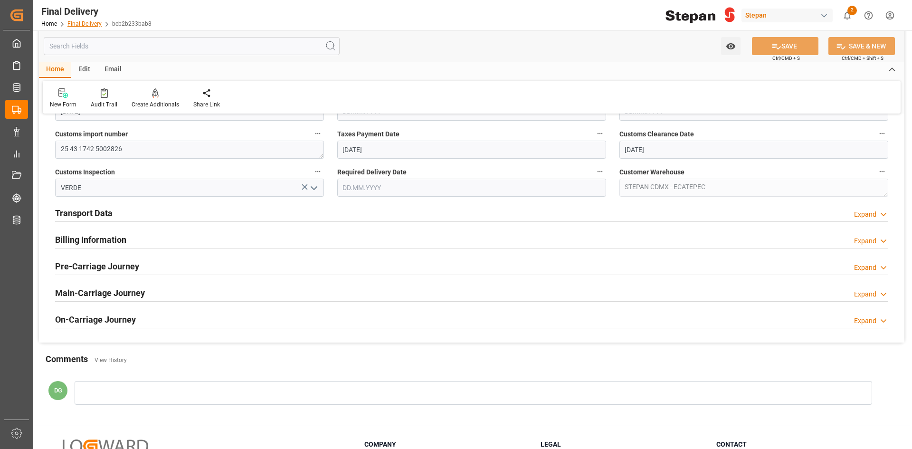
click at [76, 25] on link "Final Delivery" at bounding box center [84, 23] width 34 height 7
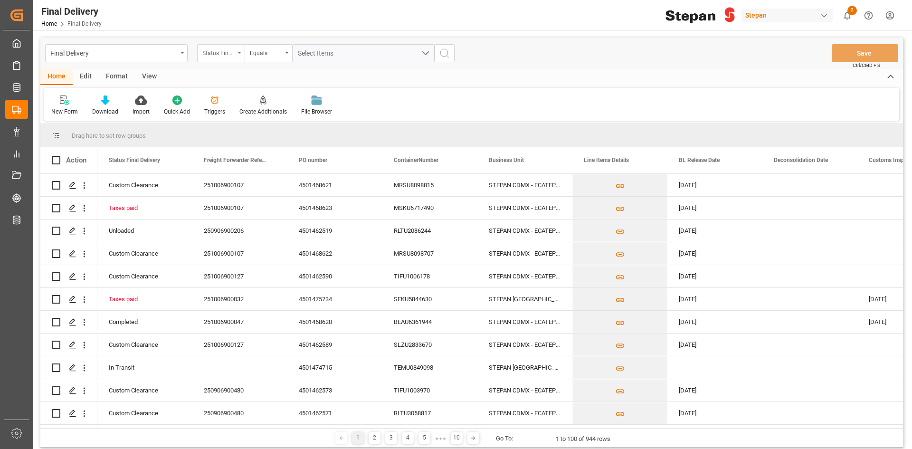
click at [224, 57] on div "Status Final Delivery" at bounding box center [218, 52] width 32 height 11
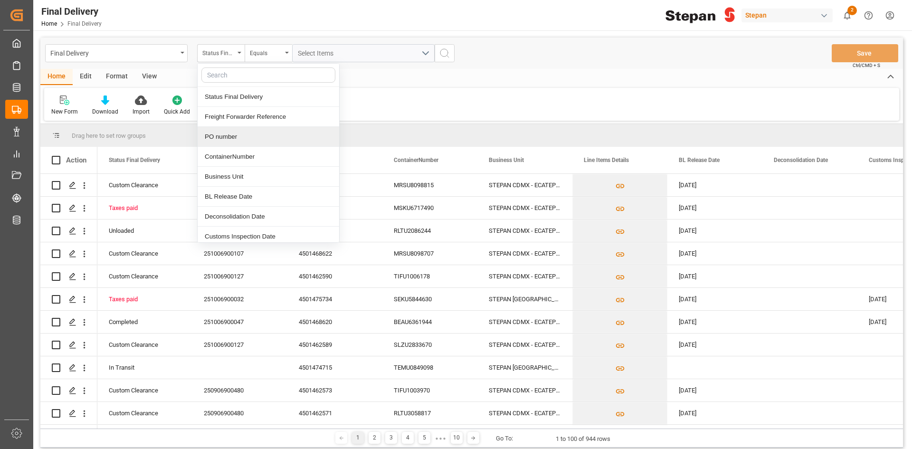
click at [243, 139] on div "PO number" at bounding box center [268, 137] width 141 height 20
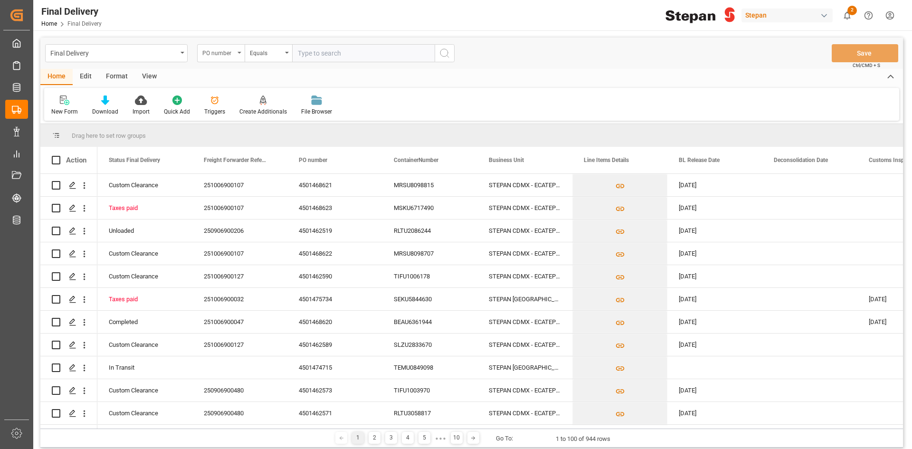
click at [231, 47] on div "PO number" at bounding box center [218, 52] width 32 height 11
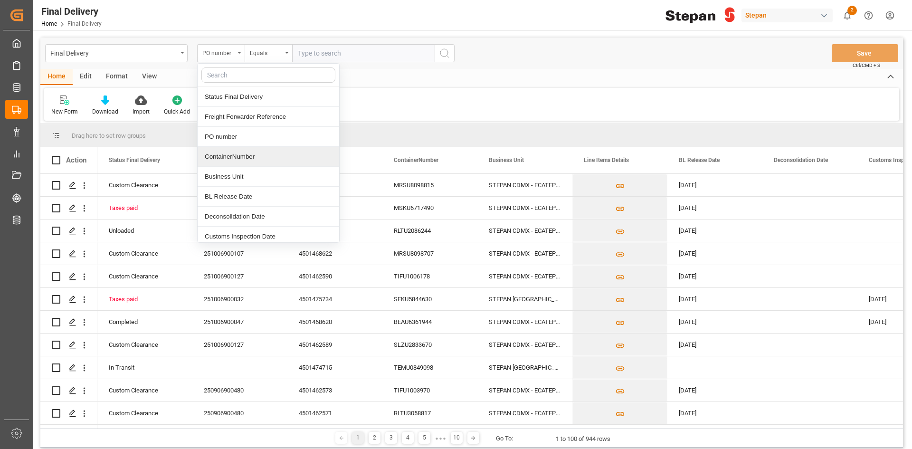
click at [256, 161] on div "ContainerNumber" at bounding box center [268, 157] width 141 height 20
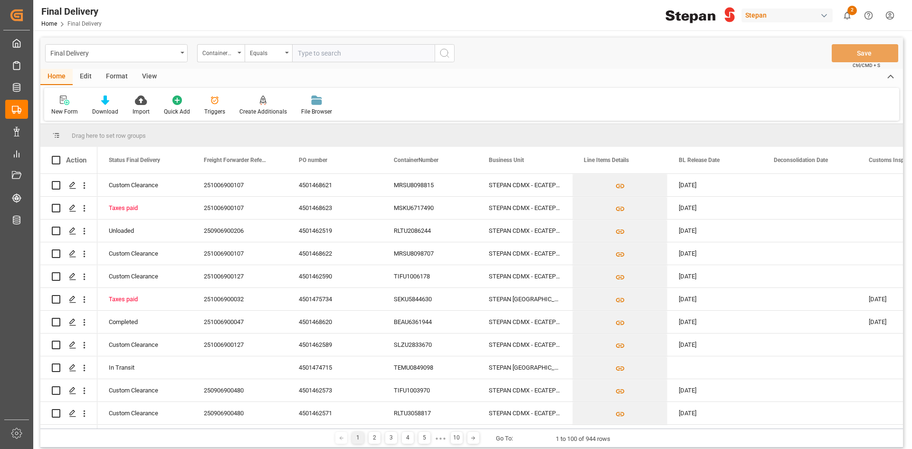
click at [307, 51] on input "text" at bounding box center [363, 53] width 142 height 18
paste input "MRSU8098707"
type input "MRSU8098707"
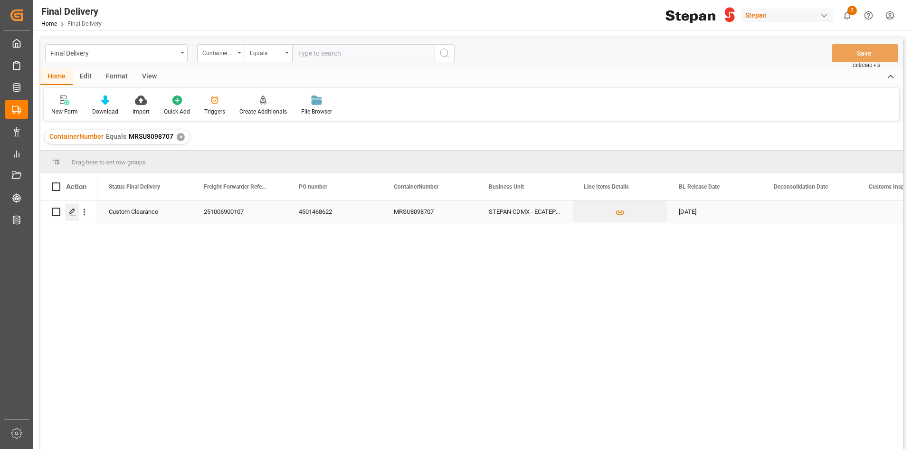
click at [75, 214] on icon "Press SPACE to select this row." at bounding box center [73, 212] width 8 height 8
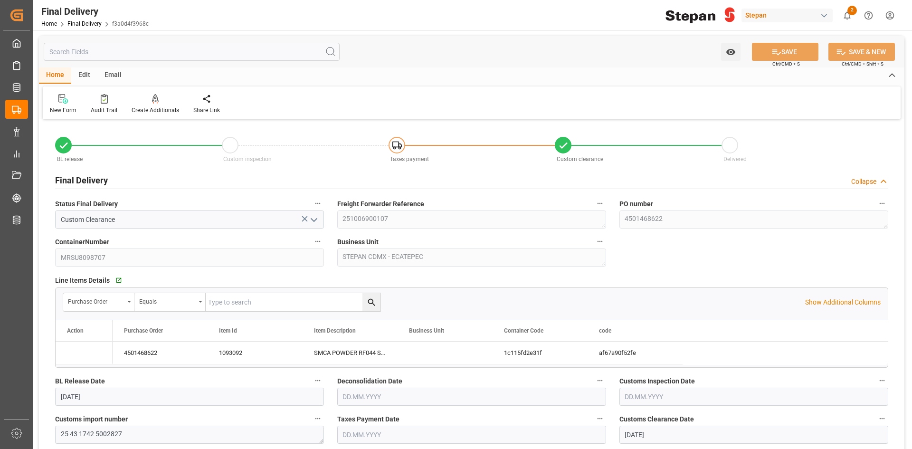
type input "[DATE]"
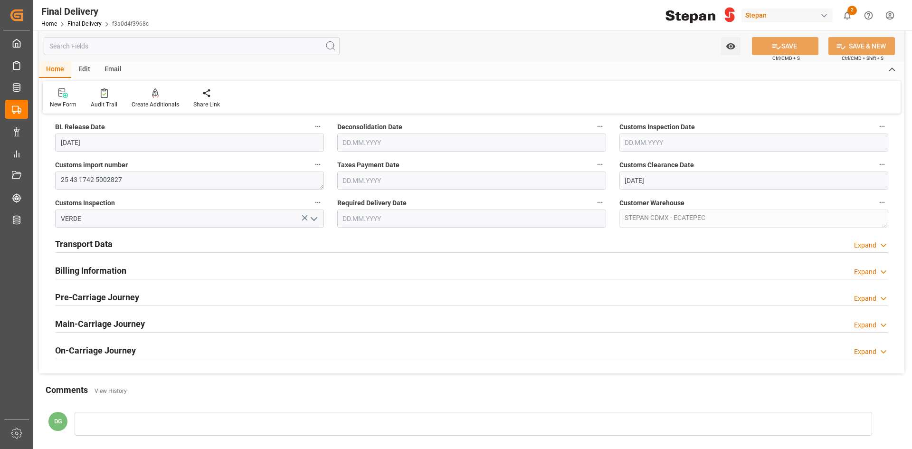
scroll to position [237, 0]
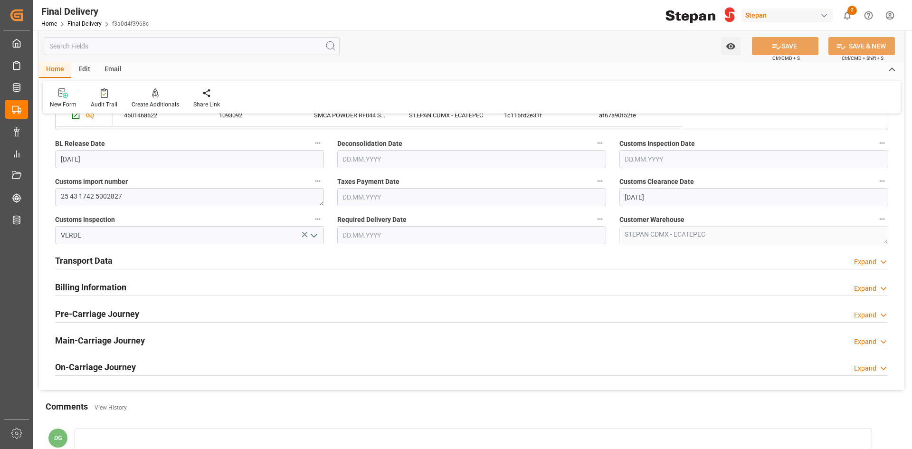
click at [104, 263] on h2 "Transport Data" at bounding box center [83, 260] width 57 height 13
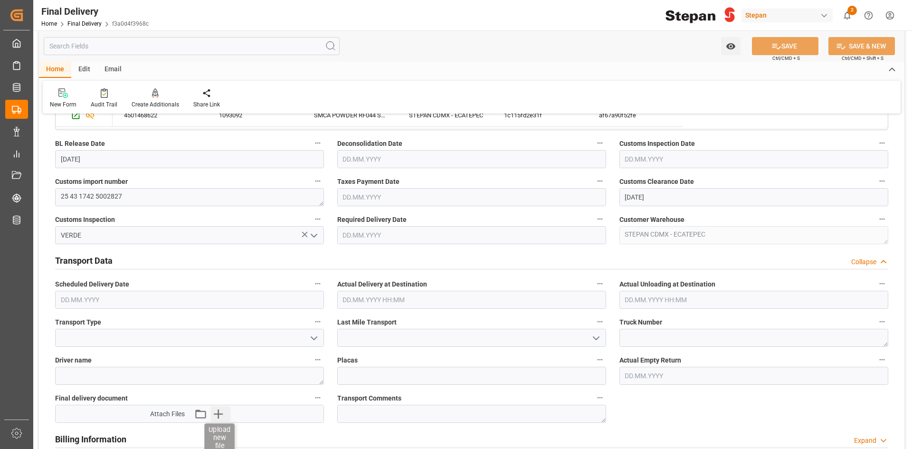
click at [214, 412] on icon "button" at bounding box center [217, 413] width 15 height 15
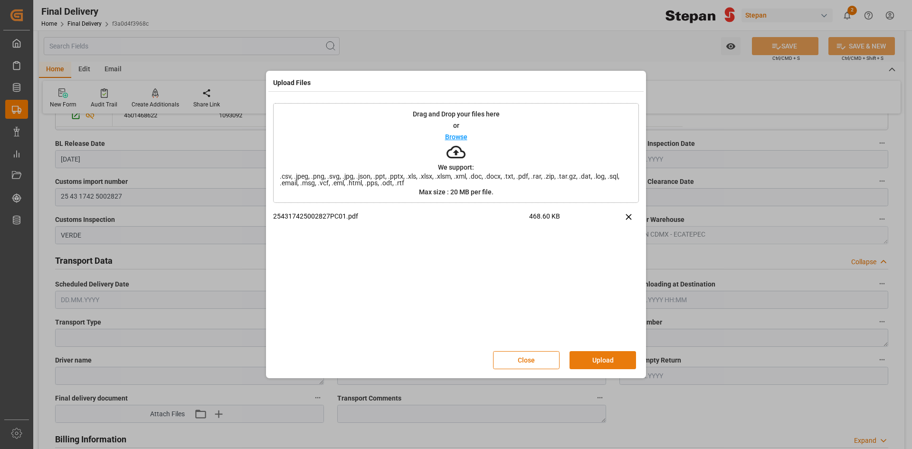
click at [593, 356] on button "Upload" at bounding box center [602, 360] width 66 height 18
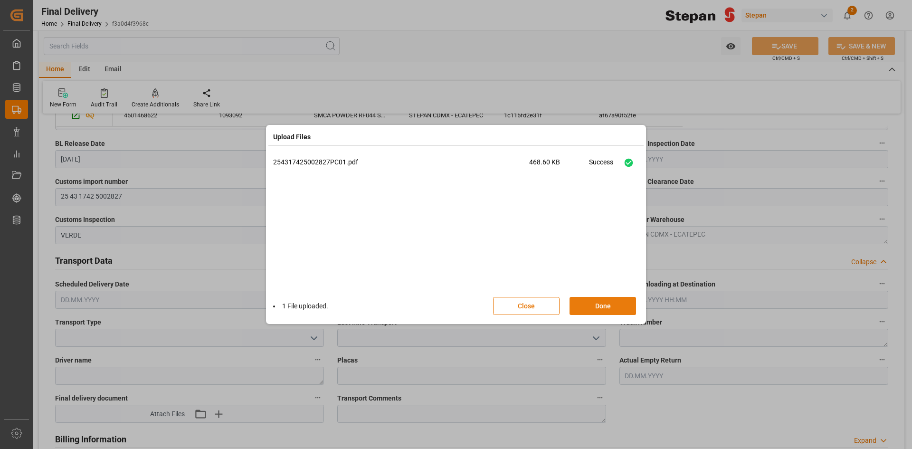
click at [613, 301] on button "Done" at bounding box center [602, 306] width 66 height 18
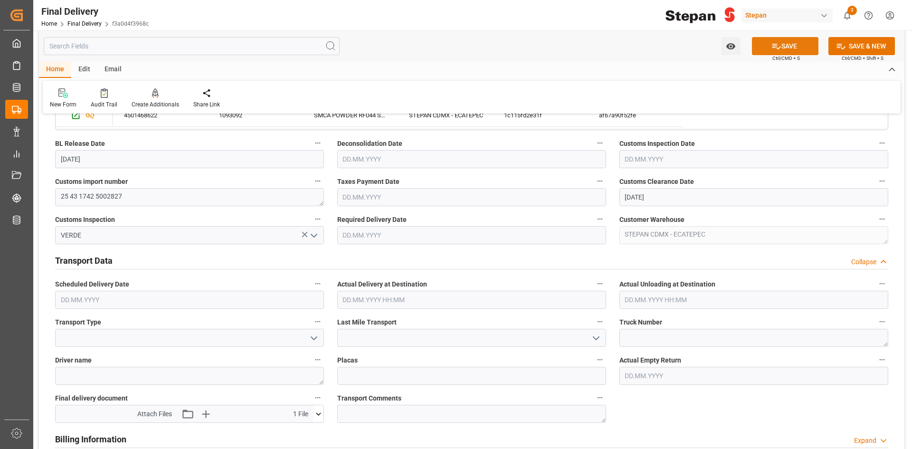
click at [784, 45] on button "SAVE" at bounding box center [785, 46] width 66 height 18
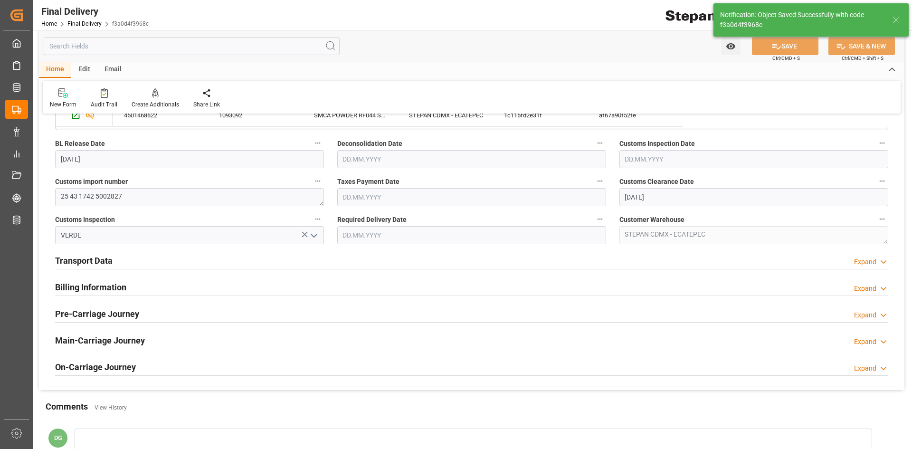
click at [403, 196] on input "text" at bounding box center [471, 197] width 269 height 18
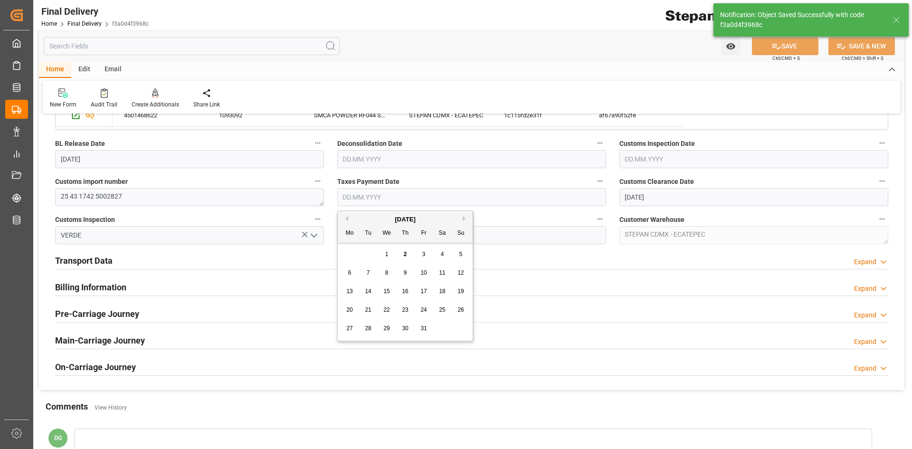
click at [374, 247] on div "29 30 1 2 3 4 5" at bounding box center [405, 254] width 130 height 19
click at [389, 252] on div "1" at bounding box center [387, 254] width 12 height 11
type input "[DATE]"
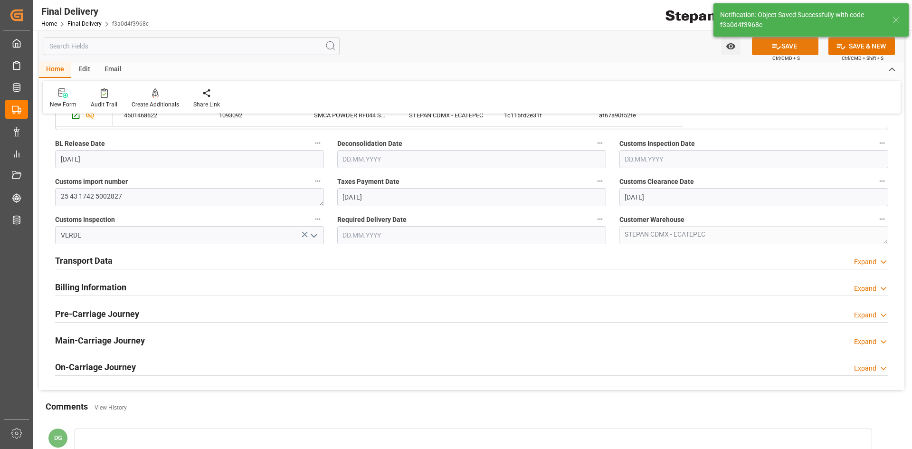
click at [813, 40] on button "SAVE" at bounding box center [785, 46] width 66 height 18
